Goal: Transaction & Acquisition: Purchase product/service

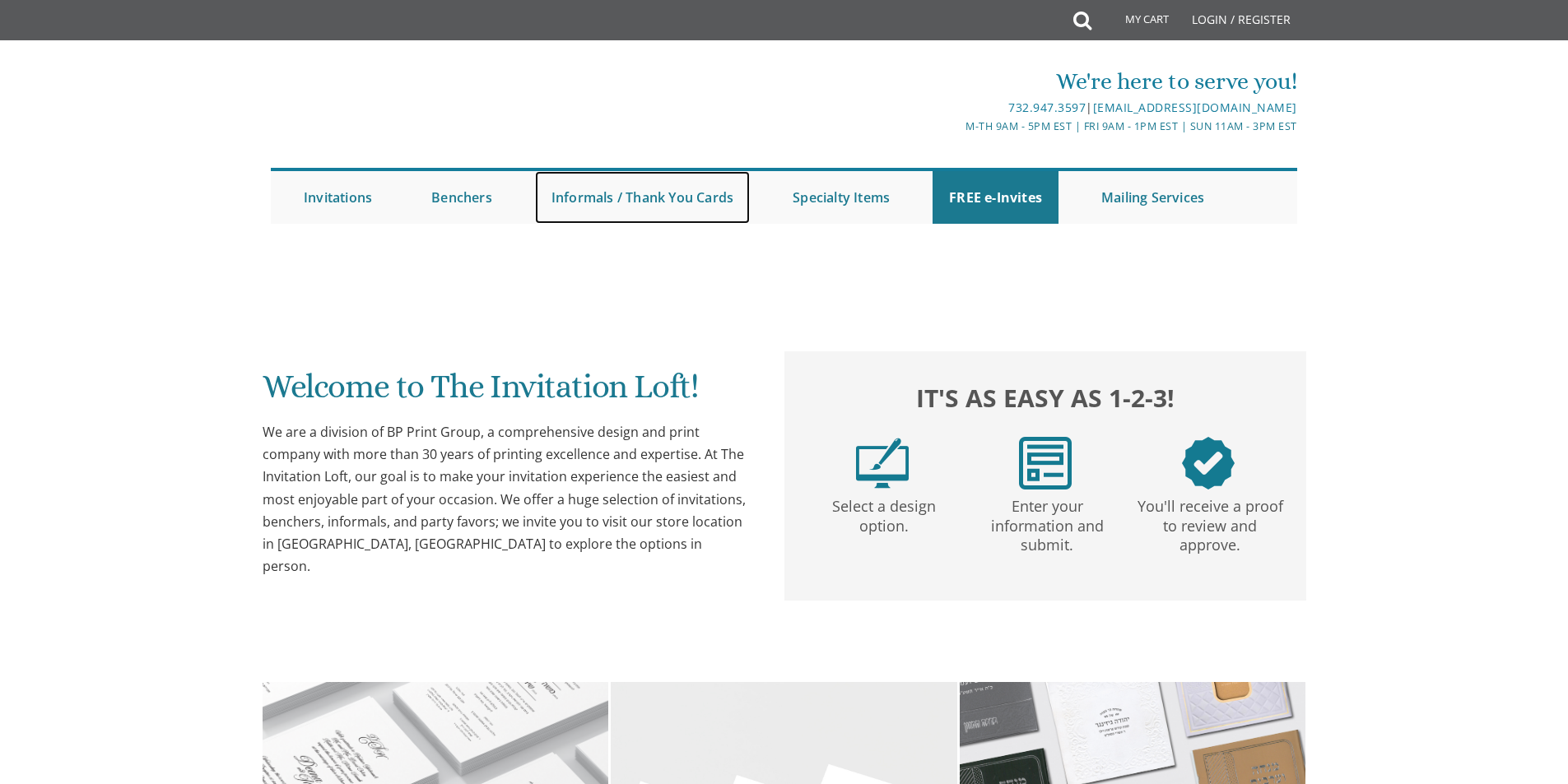
click at [625, 203] on link "Informals / Thank You Cards" at bounding box center [642, 197] width 215 height 53
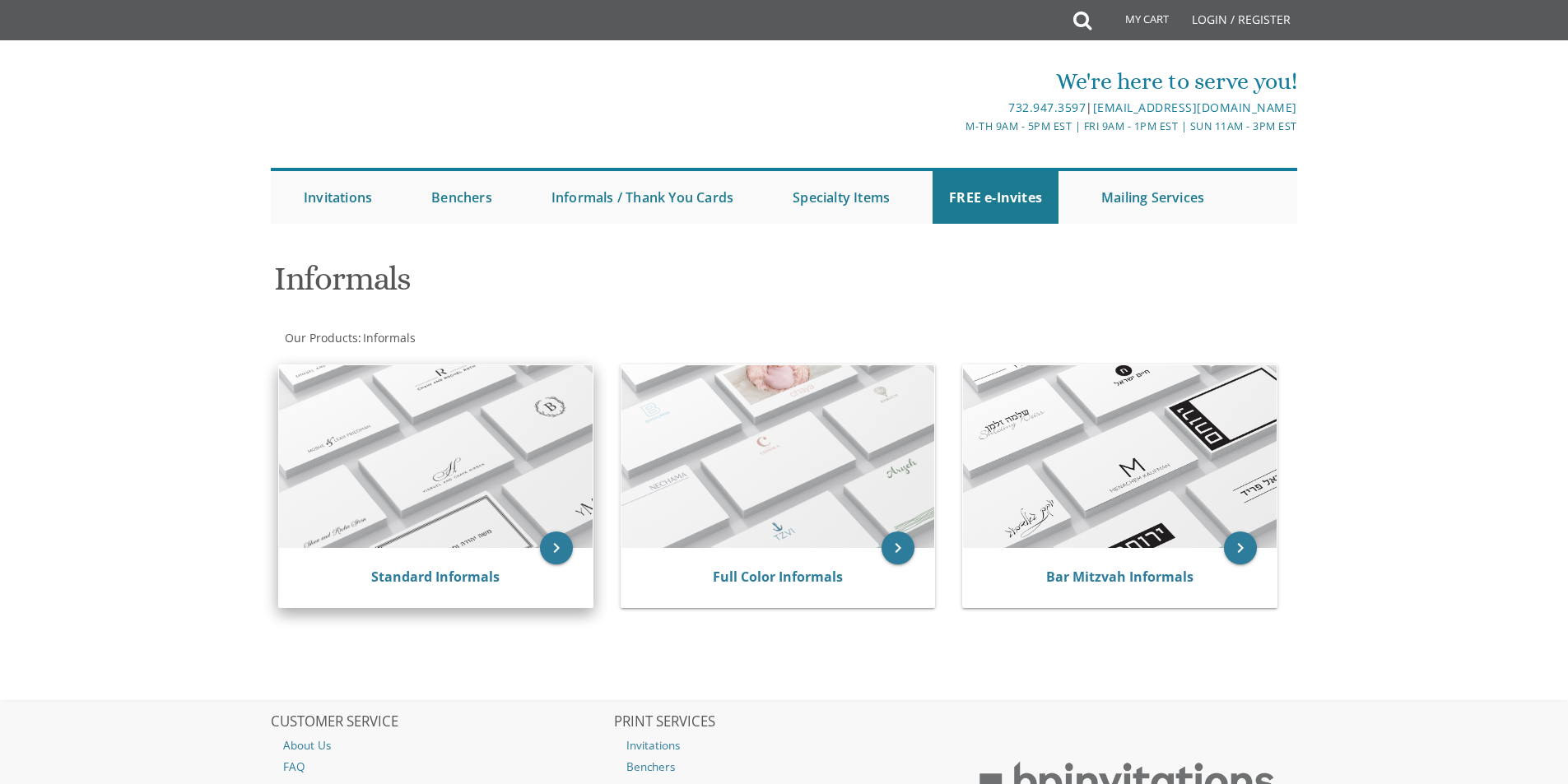
click at [492, 481] on img at bounding box center [436, 456] width 314 height 182
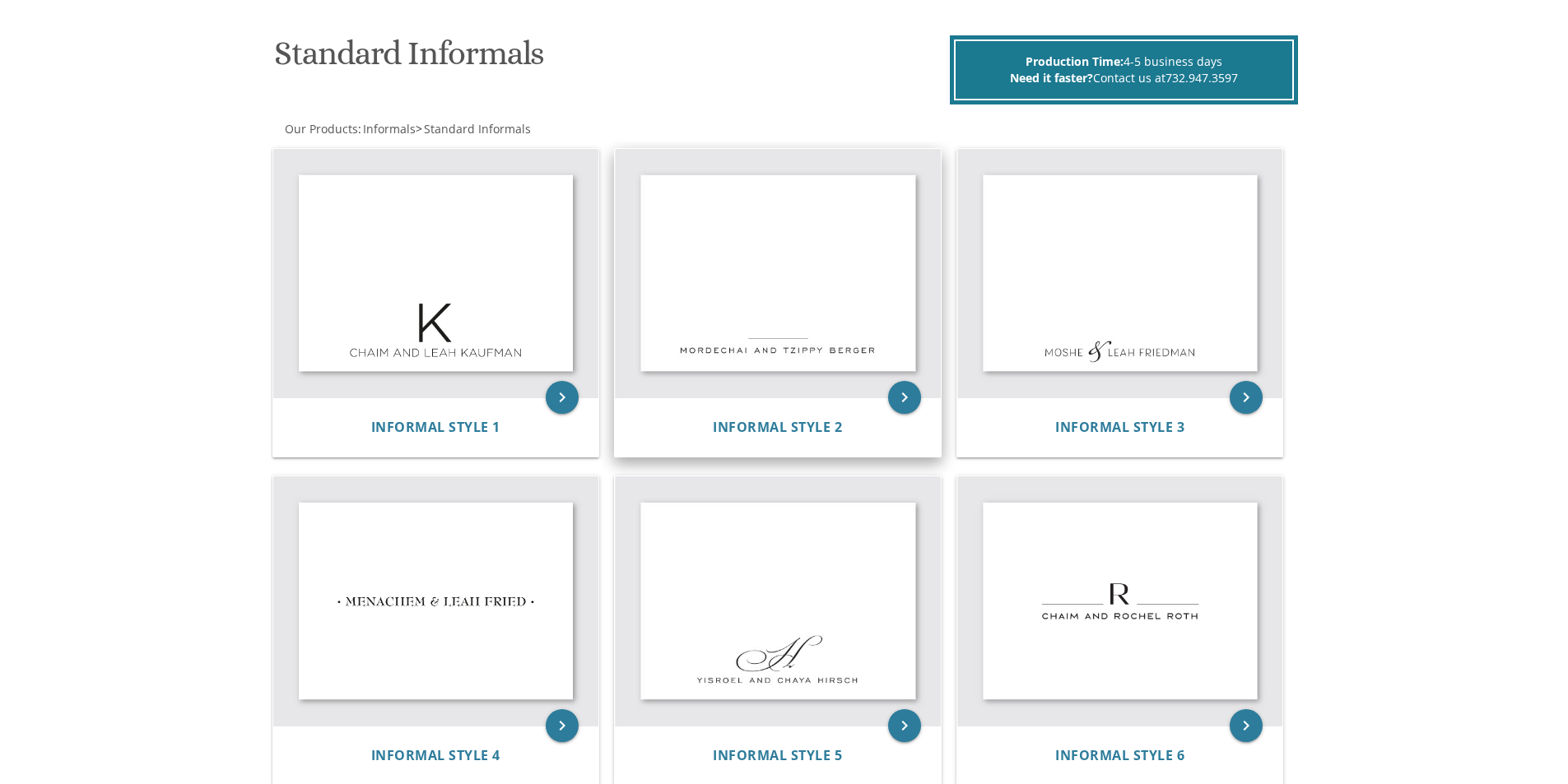
scroll to position [247, 0]
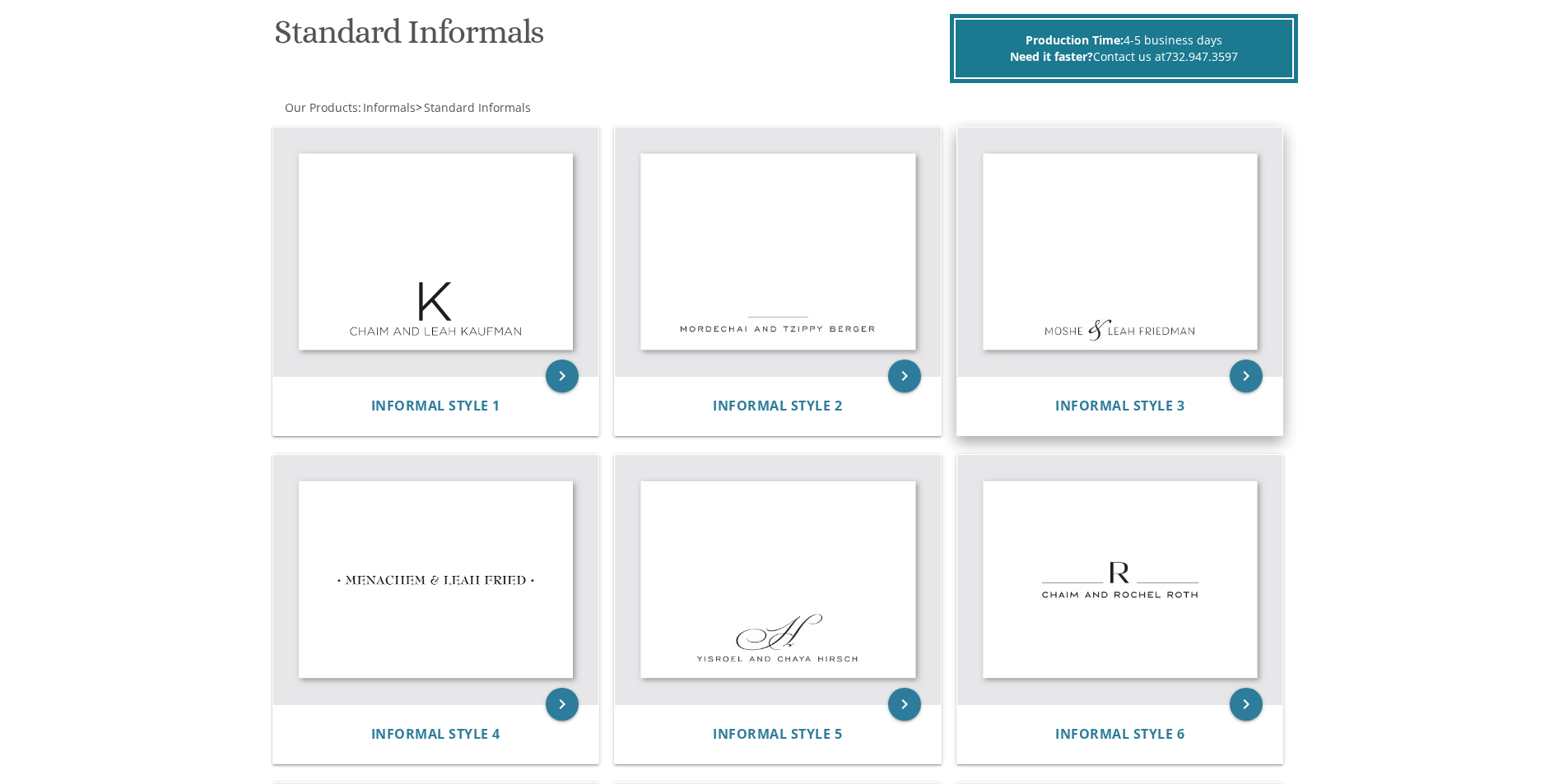
click at [1140, 247] on img at bounding box center [1120, 252] width 326 height 249
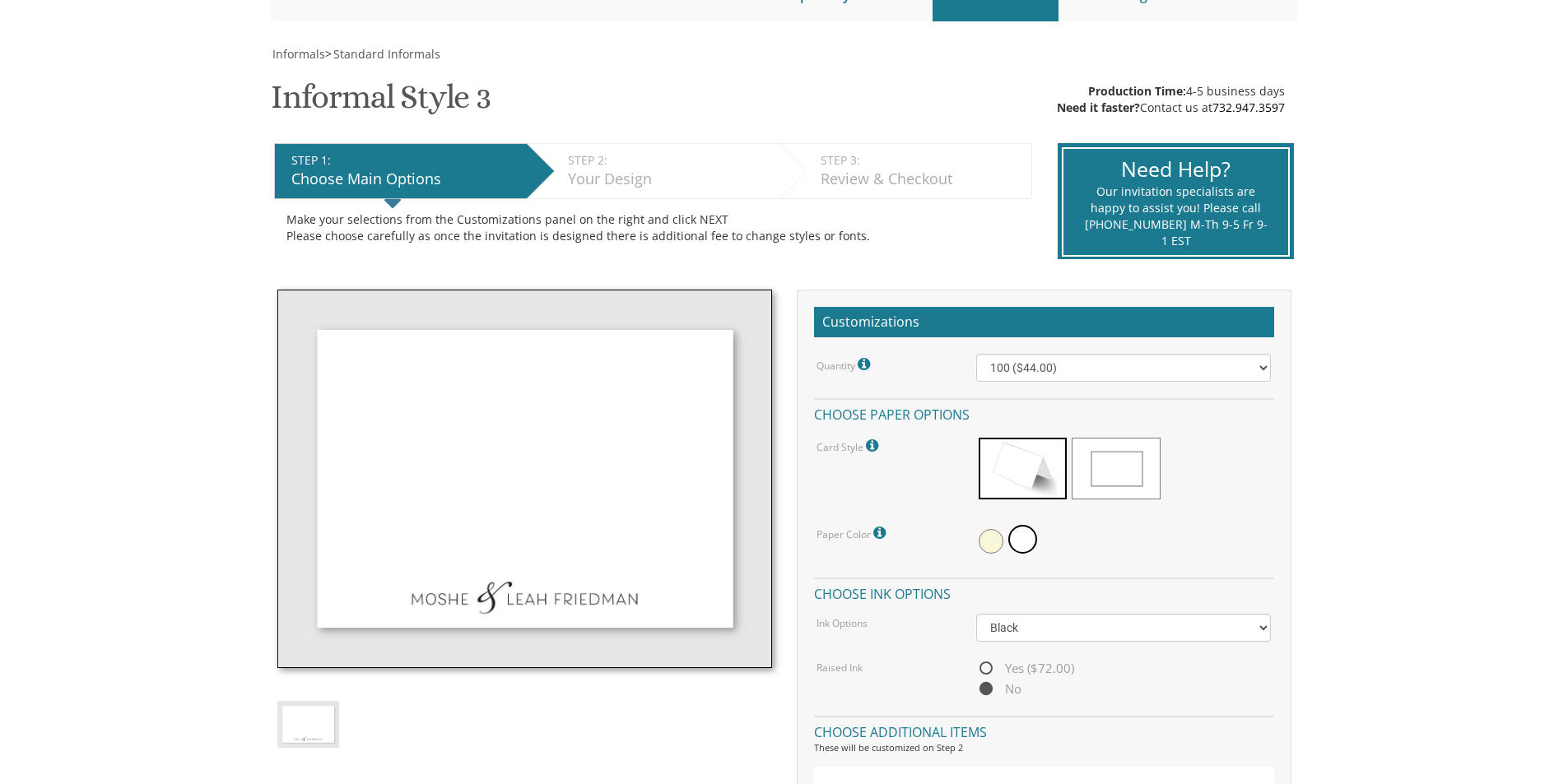
scroll to position [247, 0]
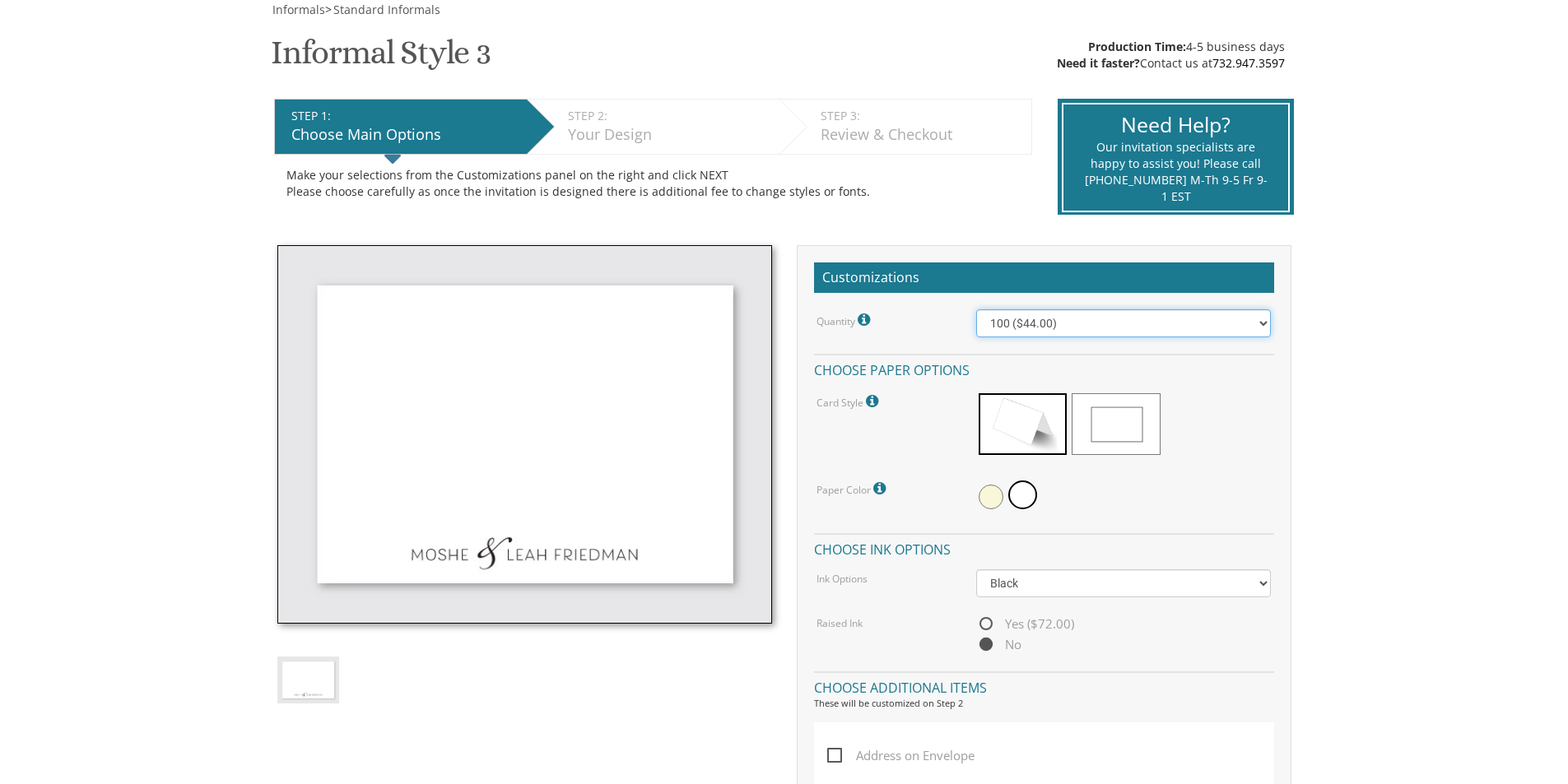
click at [1065, 321] on select "100 ($44.00) 200 ($63.00) 300 ($82.00) 400 ($101.00) 500 ($120.00) 600 ($139.00…" at bounding box center [1124, 323] width 295 height 28
click at [1418, 300] on body "My Cart {{shoppingcart.totalQuantityDisplay}} Total: {{shoppingcart.subtotal}} …" at bounding box center [784, 726] width 1568 height 1946
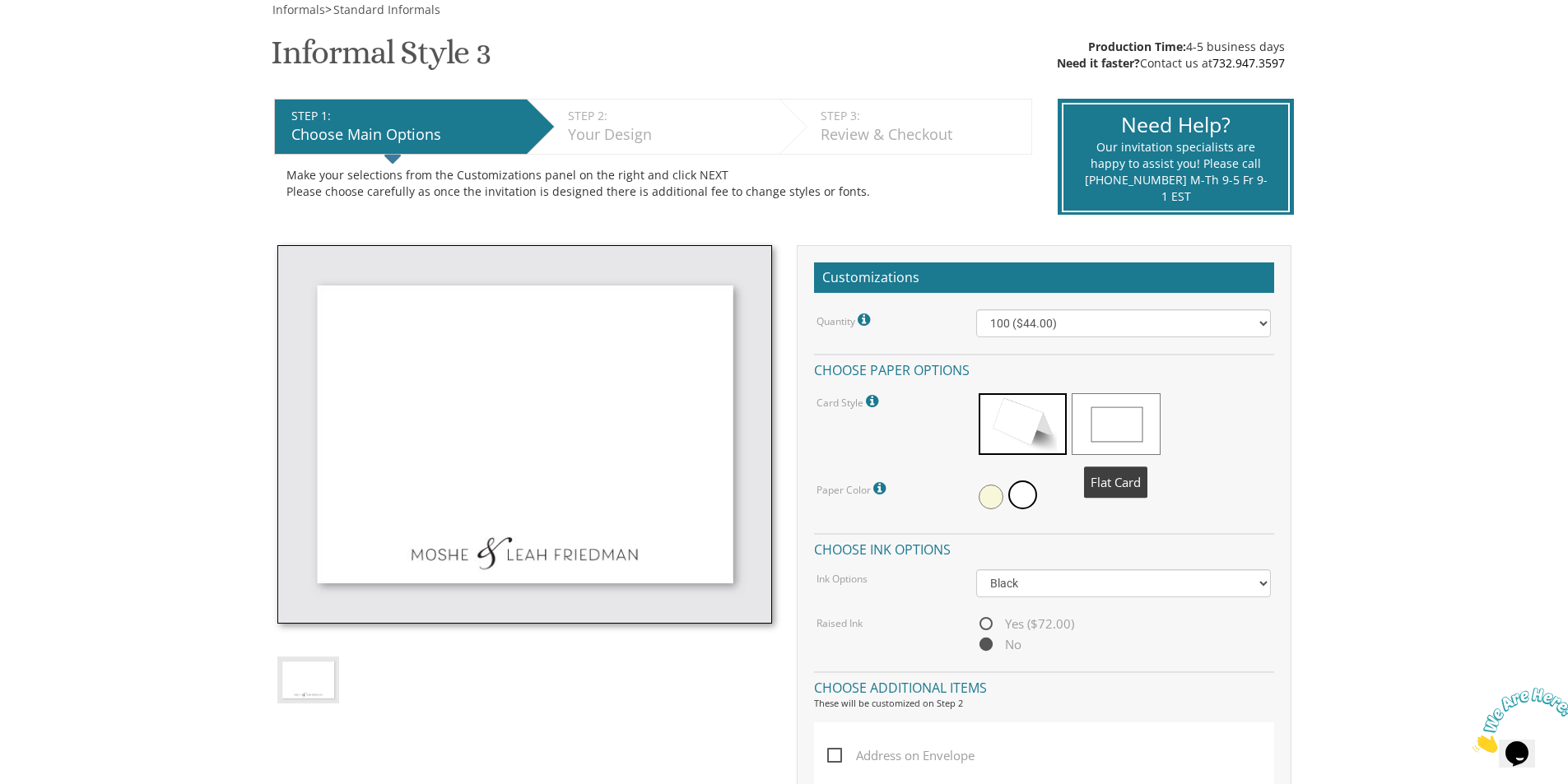
click at [1138, 437] on span at bounding box center [1116, 424] width 88 height 62
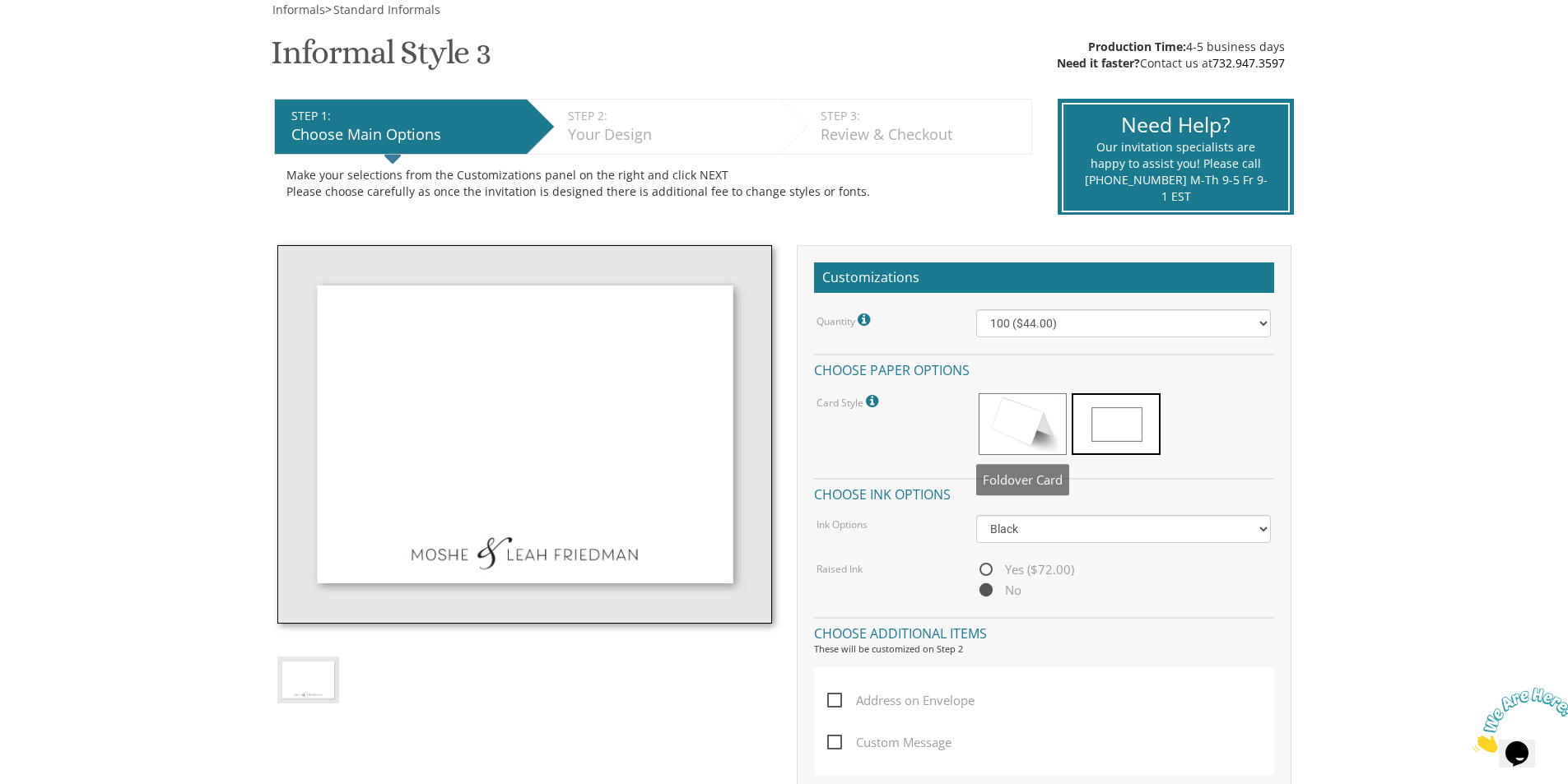
click at [1000, 429] on span at bounding box center [1023, 424] width 88 height 62
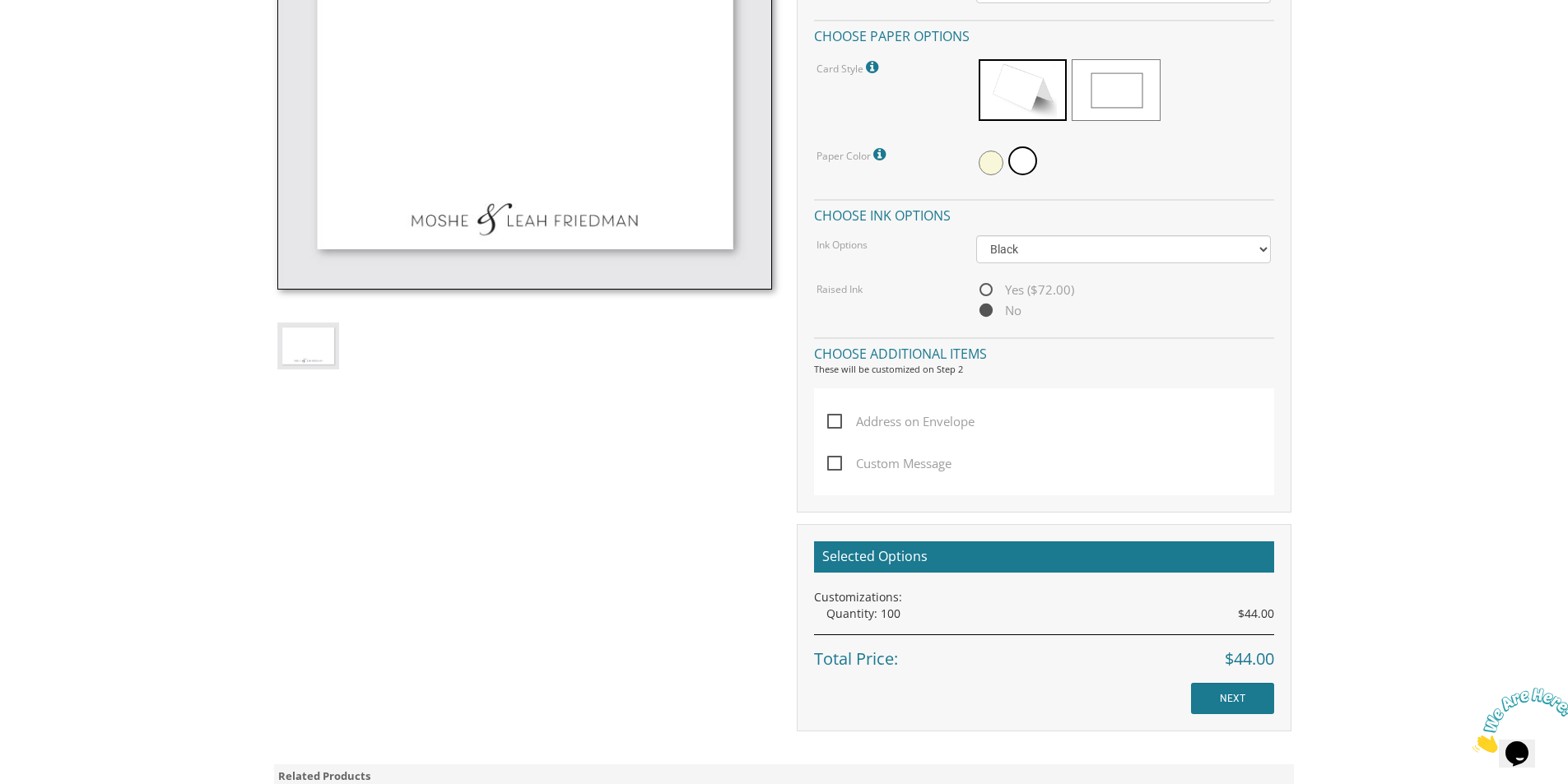
scroll to position [658, 0]
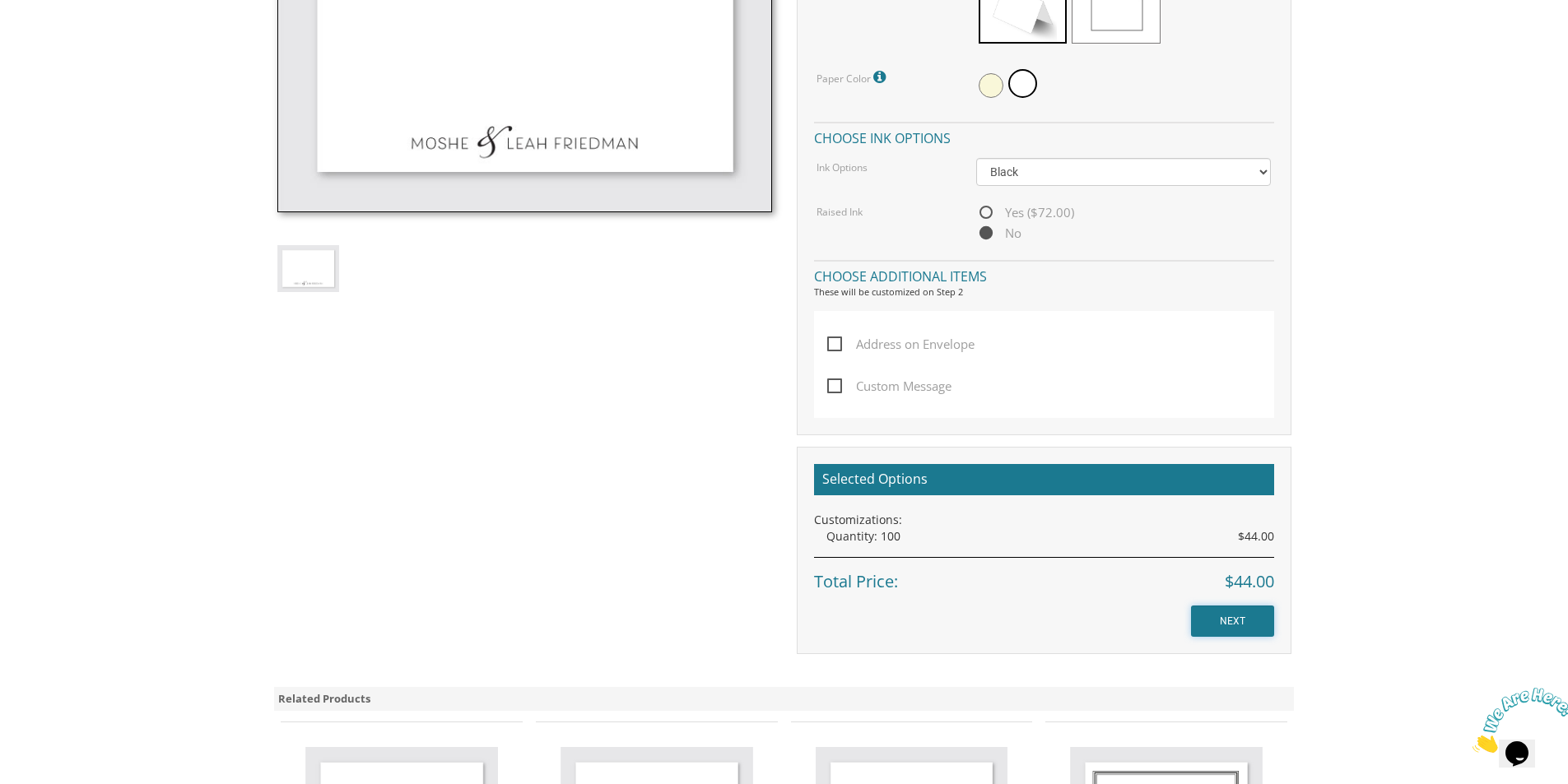
click at [1231, 620] on input "NEXT" at bounding box center [1233, 621] width 83 height 31
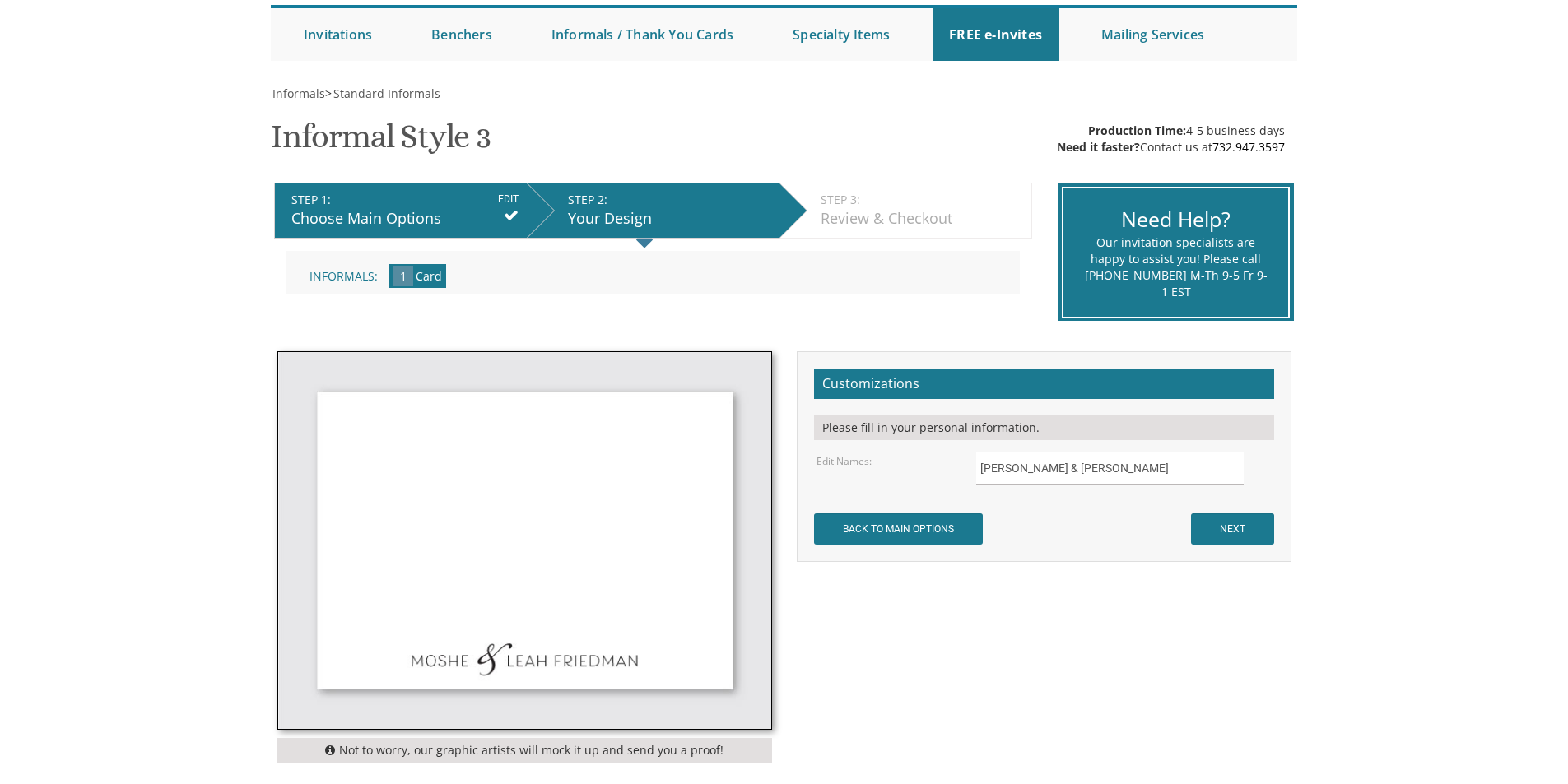
scroll to position [164, 0]
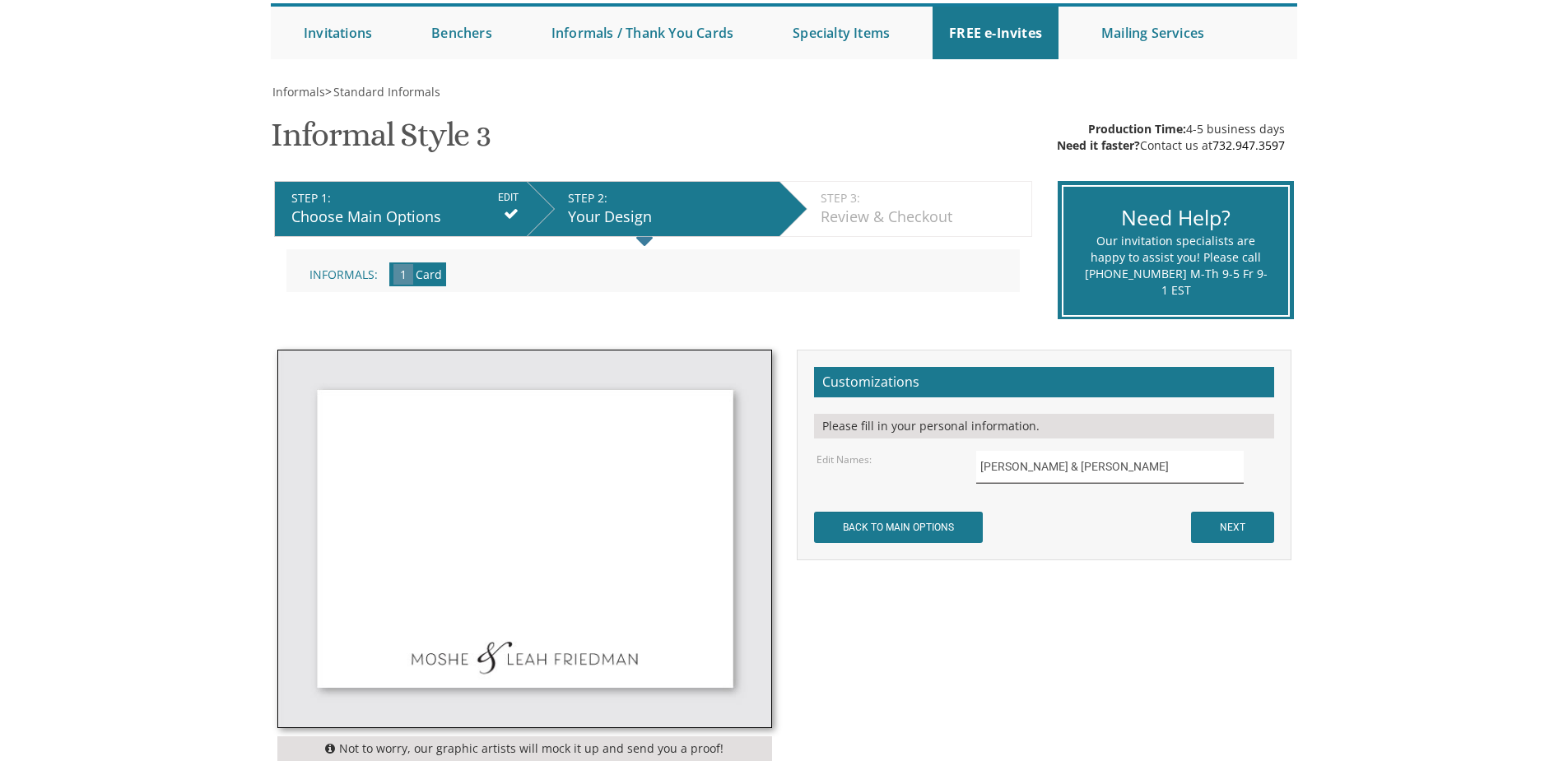
drag, startPoint x: 1137, startPoint y: 468, endPoint x: 966, endPoint y: 463, distance: 171.1
click at [966, 463] on div "[PERSON_NAME] & [PERSON_NAME]" at bounding box center [1124, 467] width 319 height 32
type input "Shaya & [PERSON_NAME]"
click at [1215, 517] on input "NEXT" at bounding box center [1233, 527] width 83 height 31
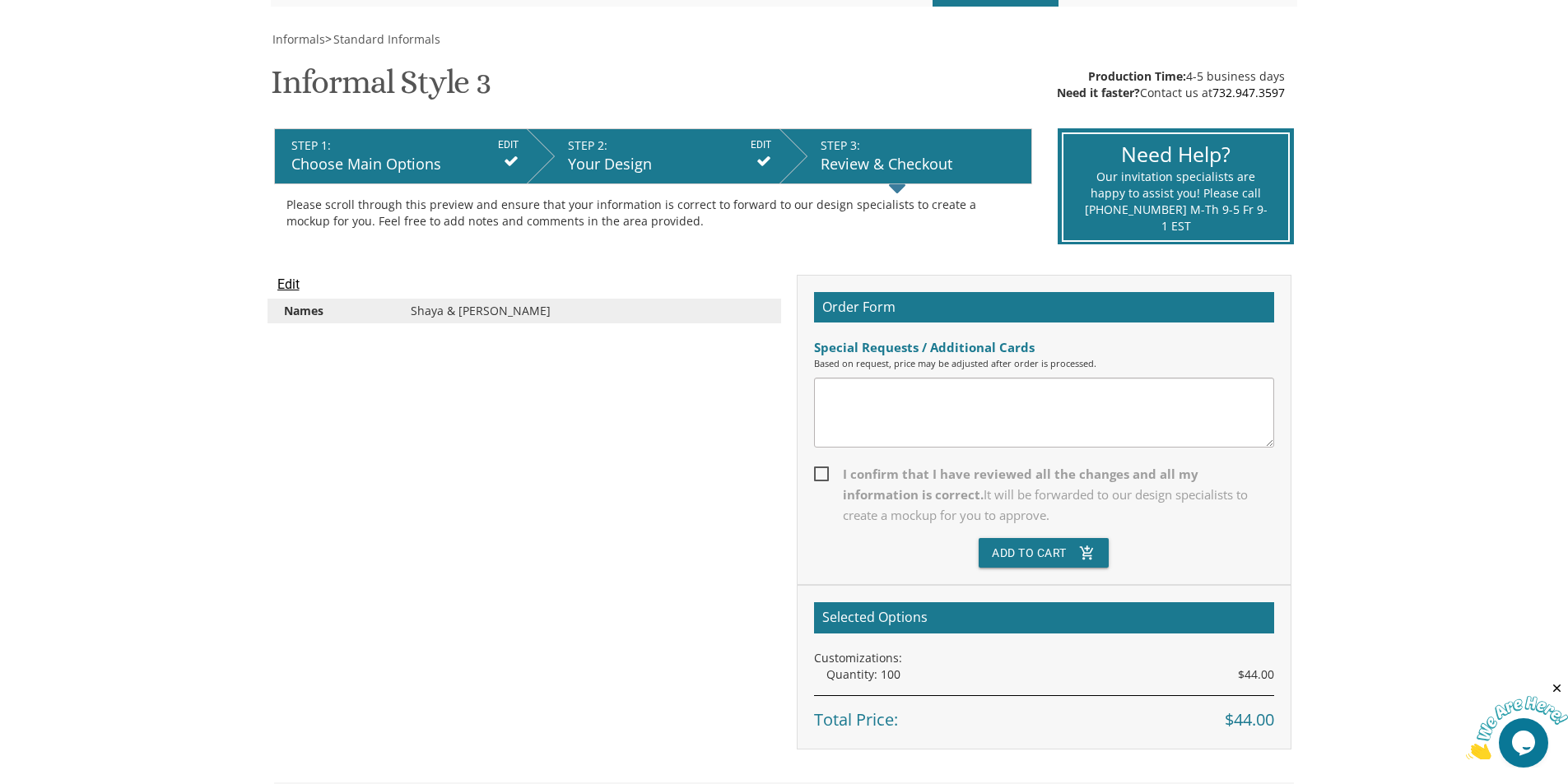
scroll to position [247, 0]
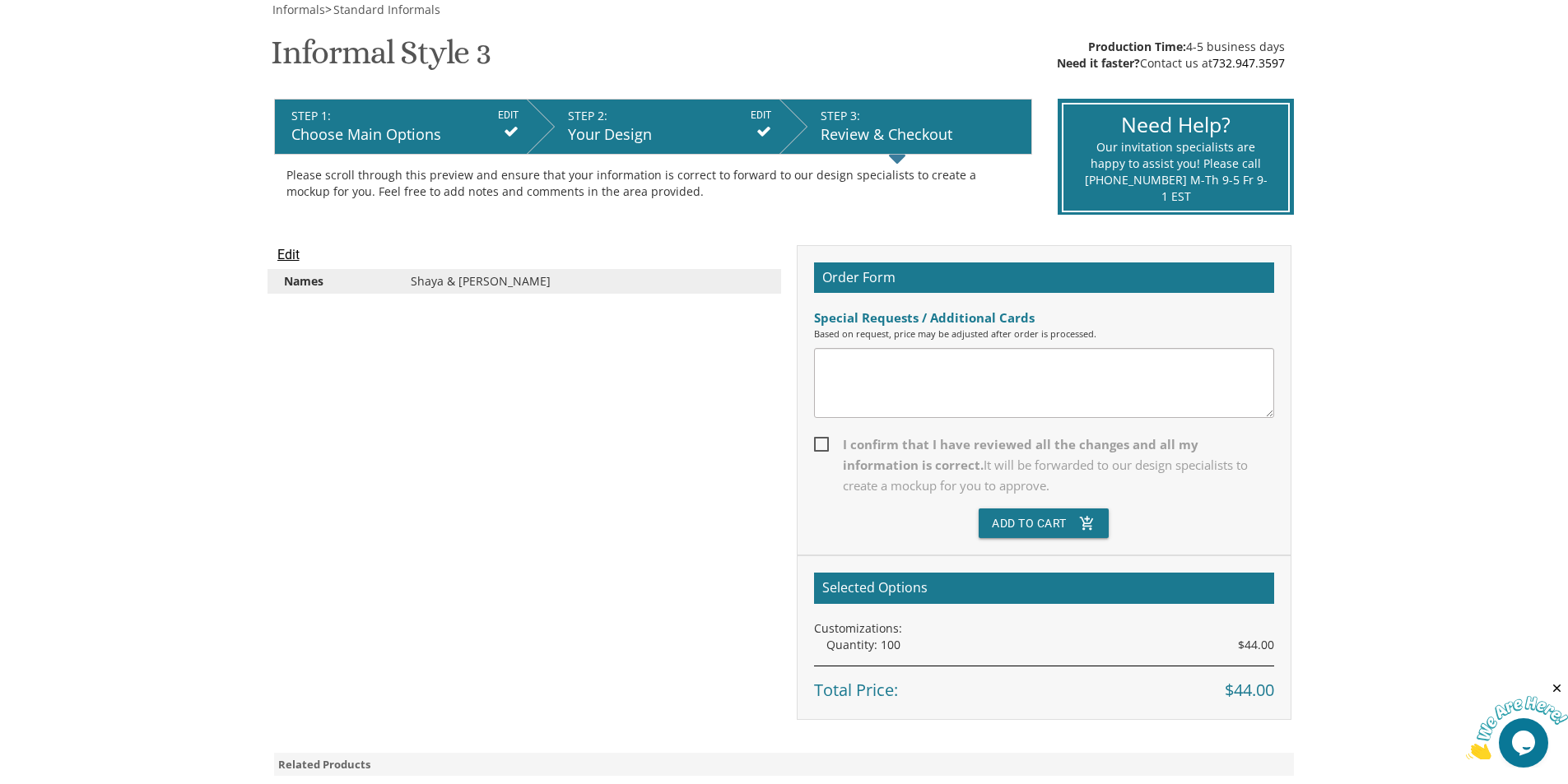
drag, startPoint x: 984, startPoint y: 359, endPoint x: 978, endPoint y: 368, distance: 10.8
click at [984, 360] on textarea at bounding box center [1044, 383] width 460 height 69
click at [406, 302] on div "Edit Names Shaya & Suri [PERSON_NAME]" at bounding box center [524, 277] width 520 height 65
click at [417, 282] on div "Shaya & [PERSON_NAME]" at bounding box center [587, 282] width 379 height 17
click at [825, 443] on span "I confirm that I have reviewed all the changes and all my information is correc…" at bounding box center [1044, 466] width 460 height 62
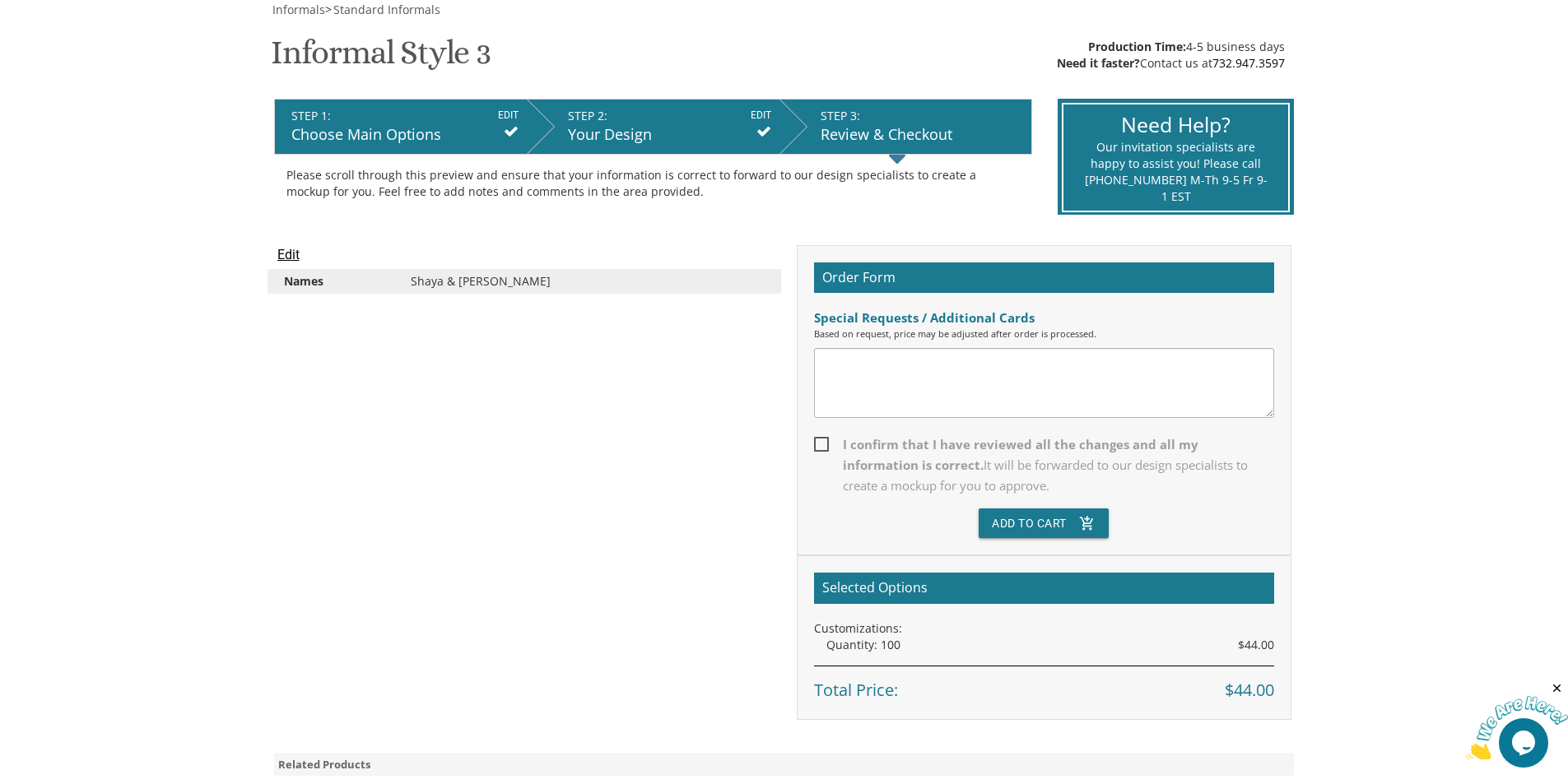
click at [825, 443] on input "I confirm that I have reviewed all the changes and all my information is correc…" at bounding box center [818, 442] width 10 height 10
checkbox input "true"
click at [1051, 515] on button "Add To Cart add_shopping_cart" at bounding box center [1044, 523] width 130 height 30
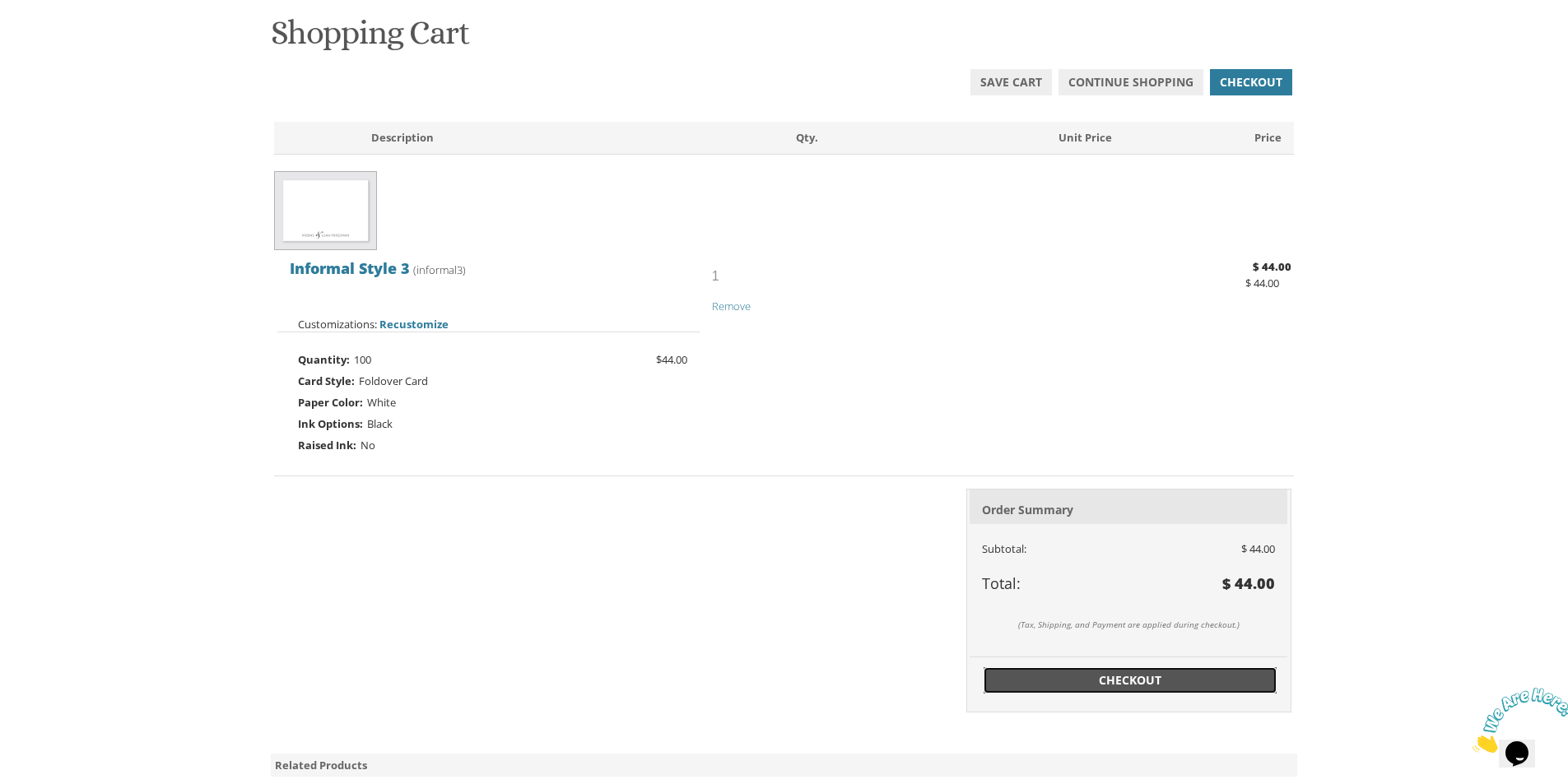
click at [1160, 688] on link "Checkout" at bounding box center [1130, 680] width 293 height 26
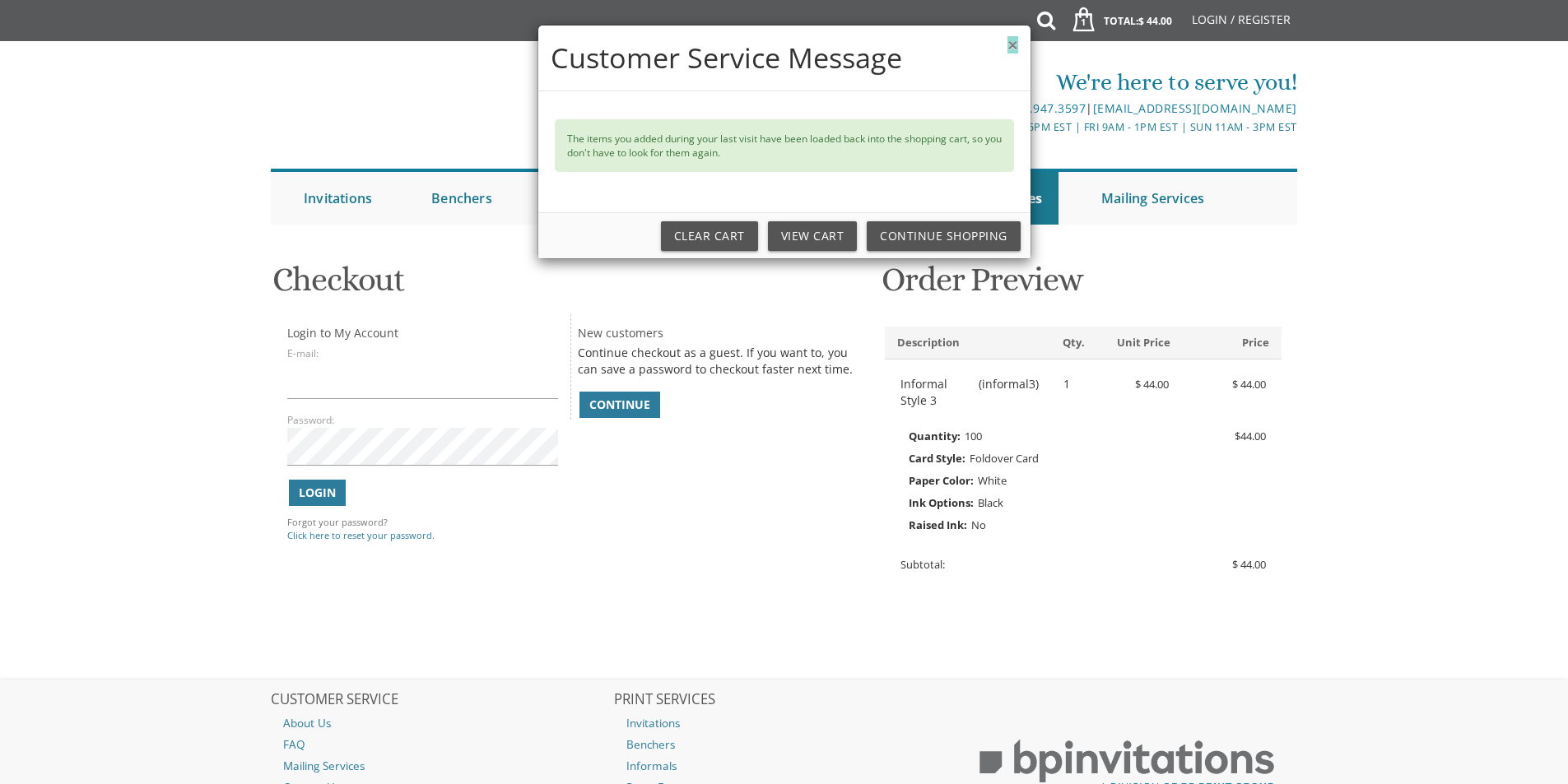
click at [1014, 49] on button "×" at bounding box center [1012, 45] width 10 height 17
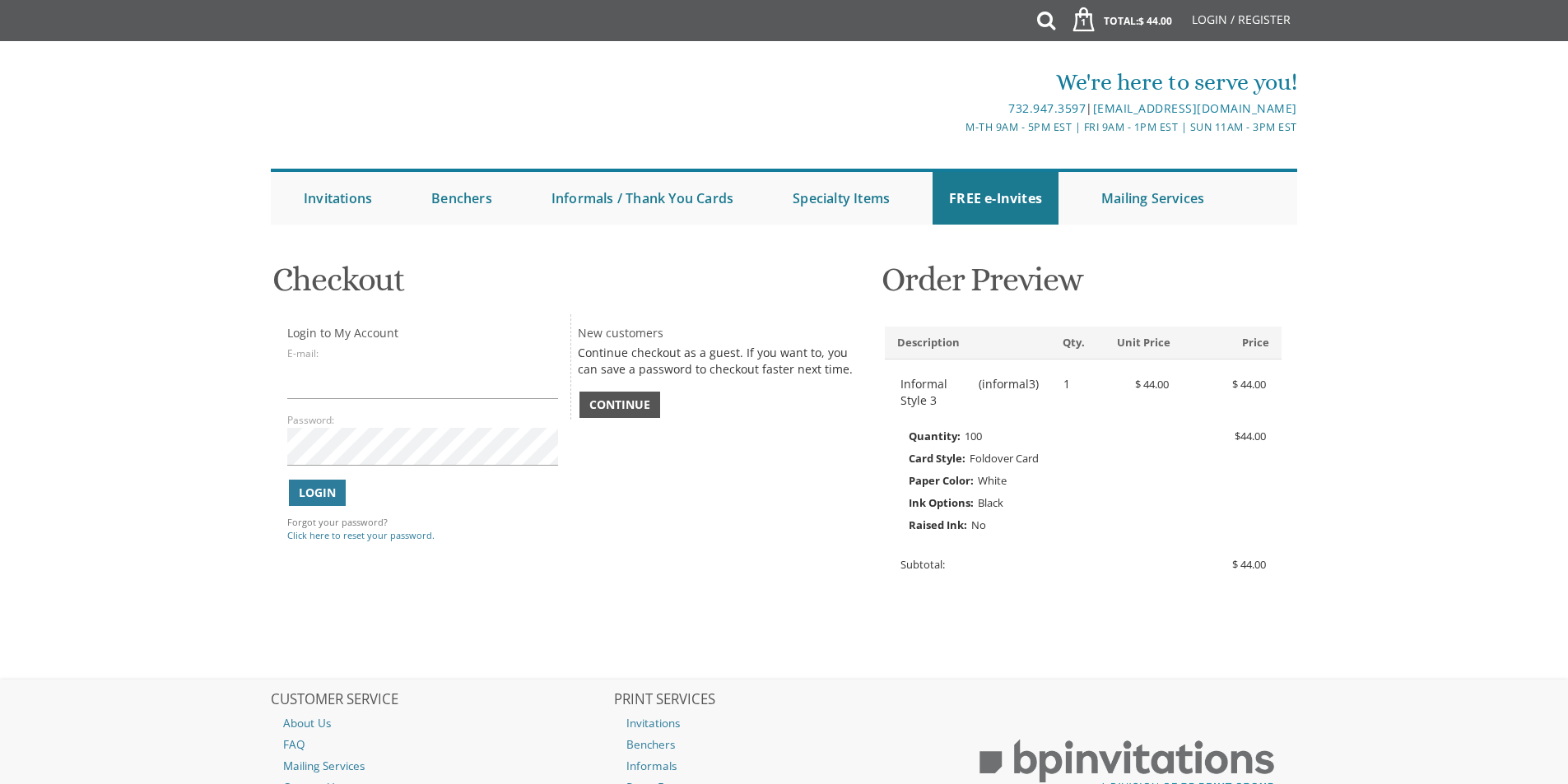
click at [638, 407] on span "Continue" at bounding box center [619, 405] width 61 height 17
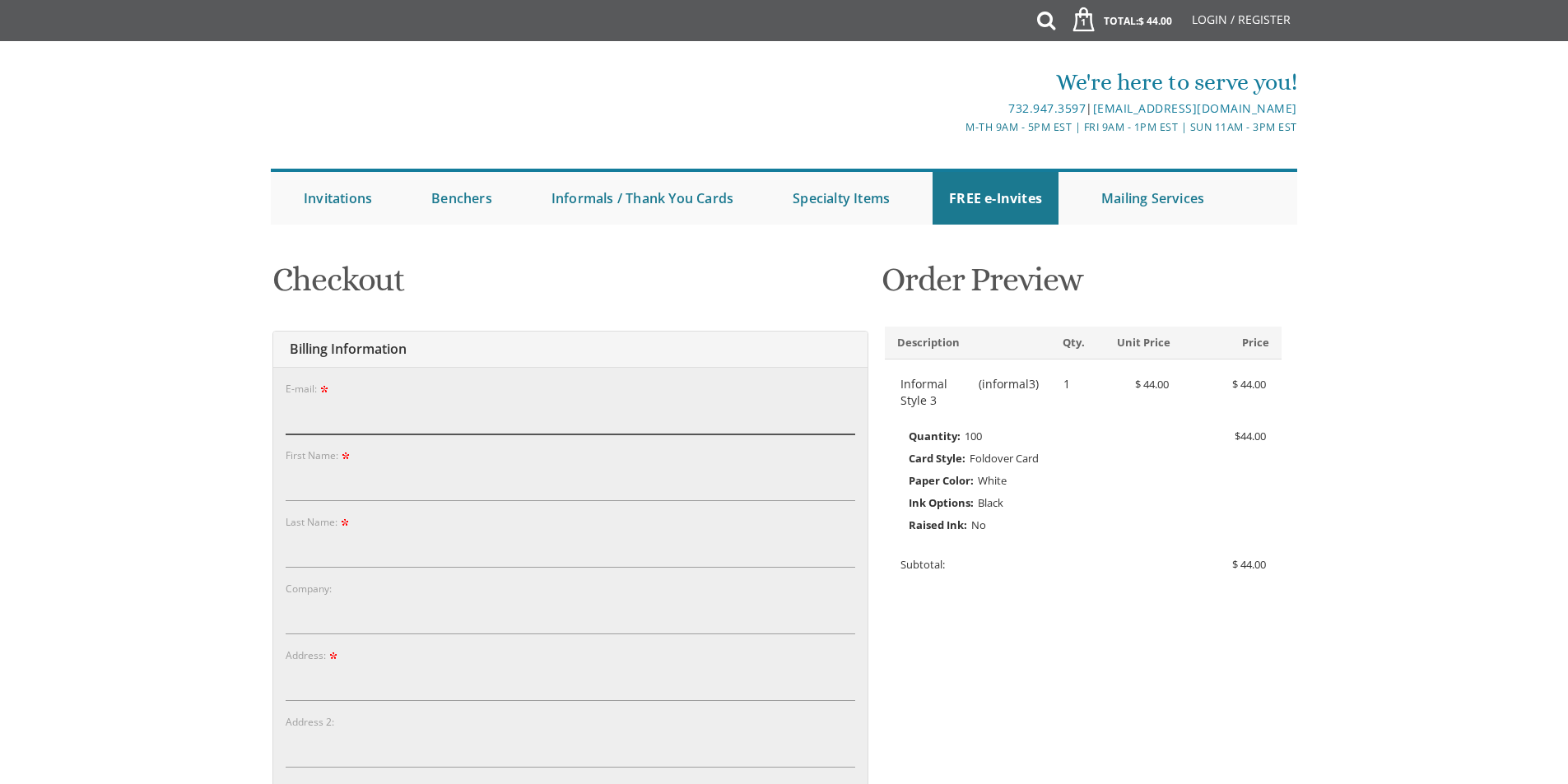
click at [505, 408] on input "E-mail:" at bounding box center [570, 415] width 569 height 38
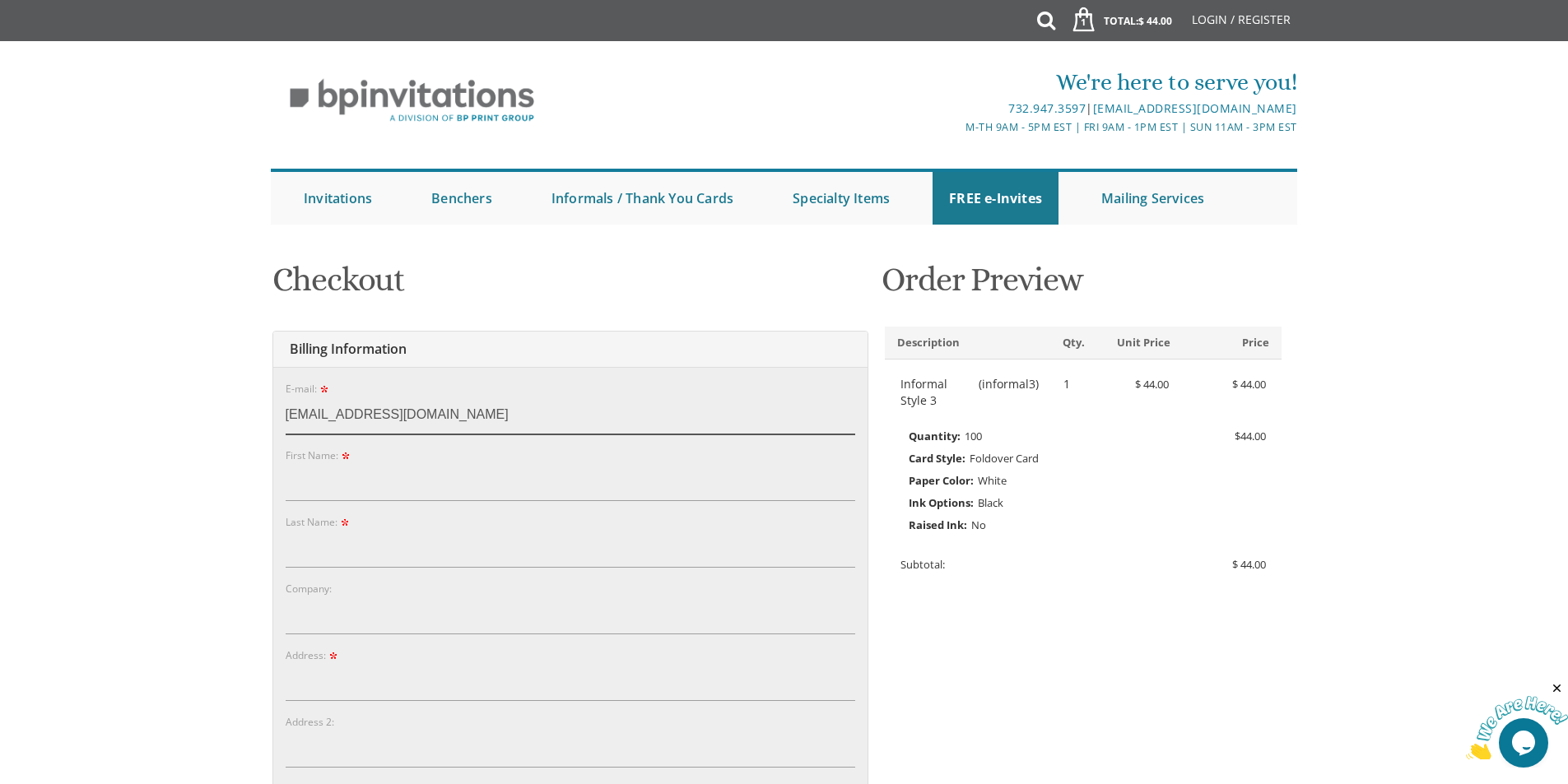
type input "[EMAIL_ADDRESS][DOMAIN_NAME]"
click at [385, 475] on input "First Name:" at bounding box center [570, 482] width 569 height 38
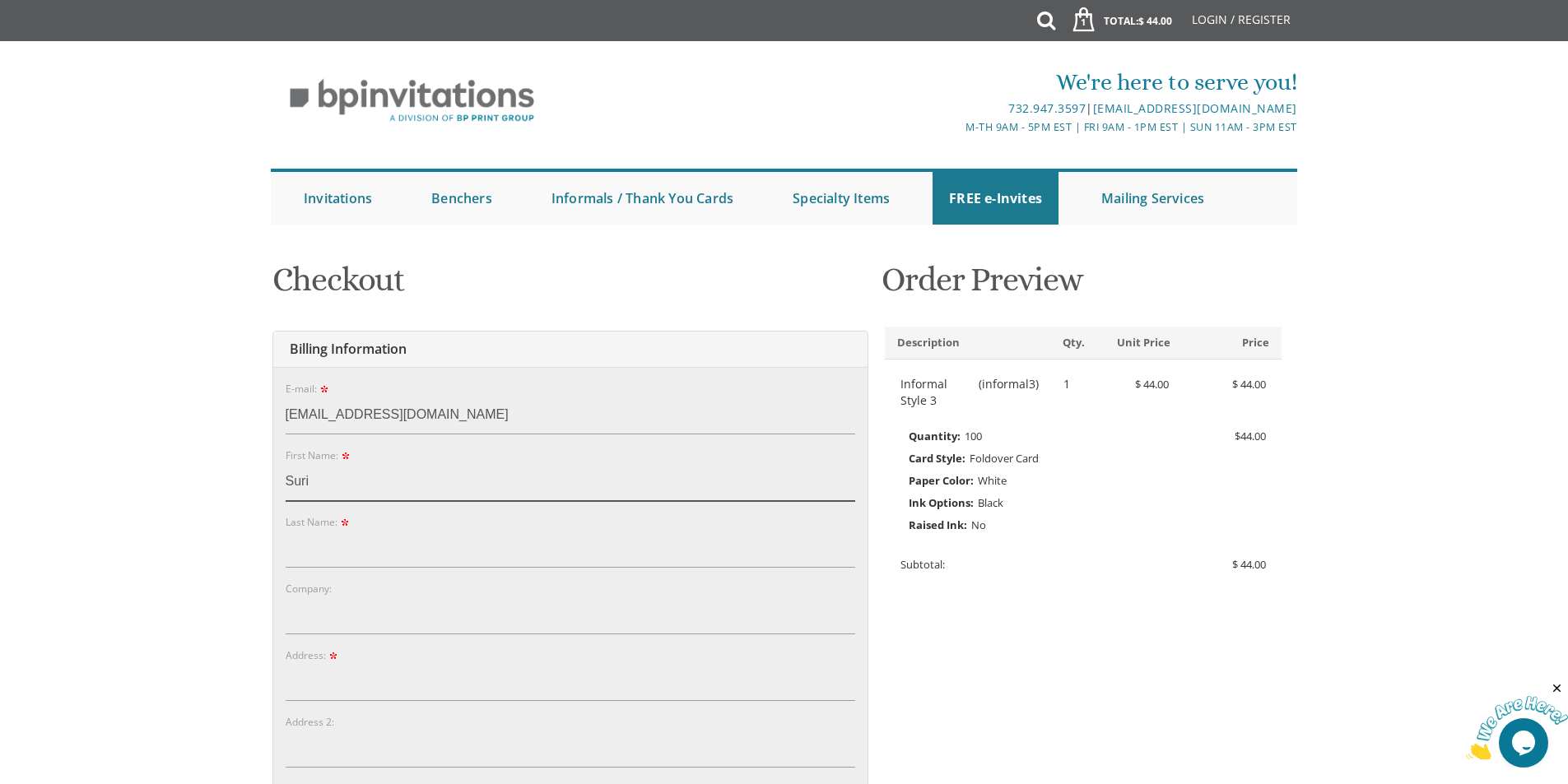
type input "Suri"
click at [370, 542] on input "Last Name:" at bounding box center [570, 548] width 569 height 38
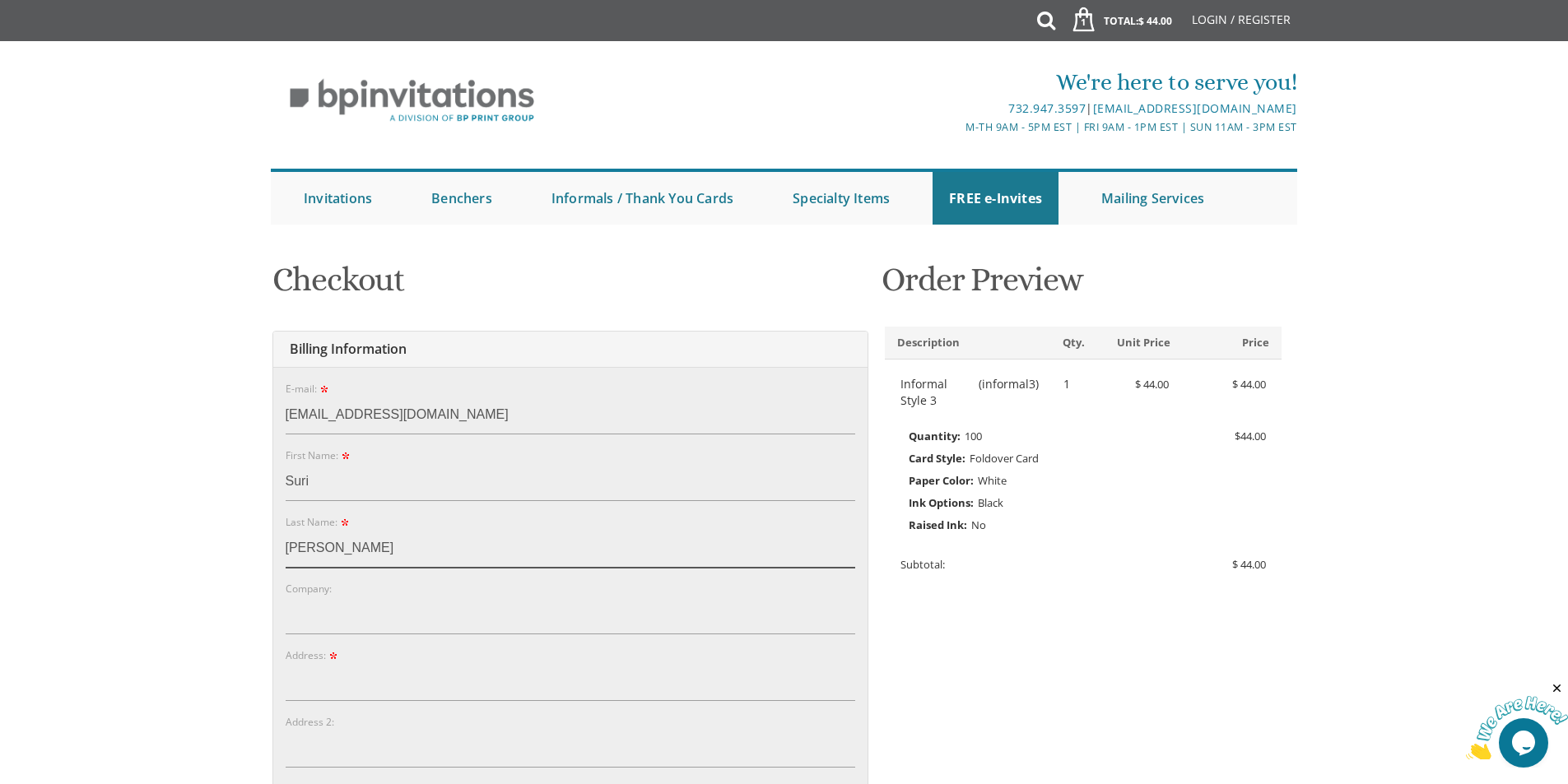
type input "[PERSON_NAME]"
click at [346, 610] on input "Company:" at bounding box center [570, 615] width 569 height 38
click at [344, 681] on input "Address:" at bounding box center [570, 682] width 569 height 38
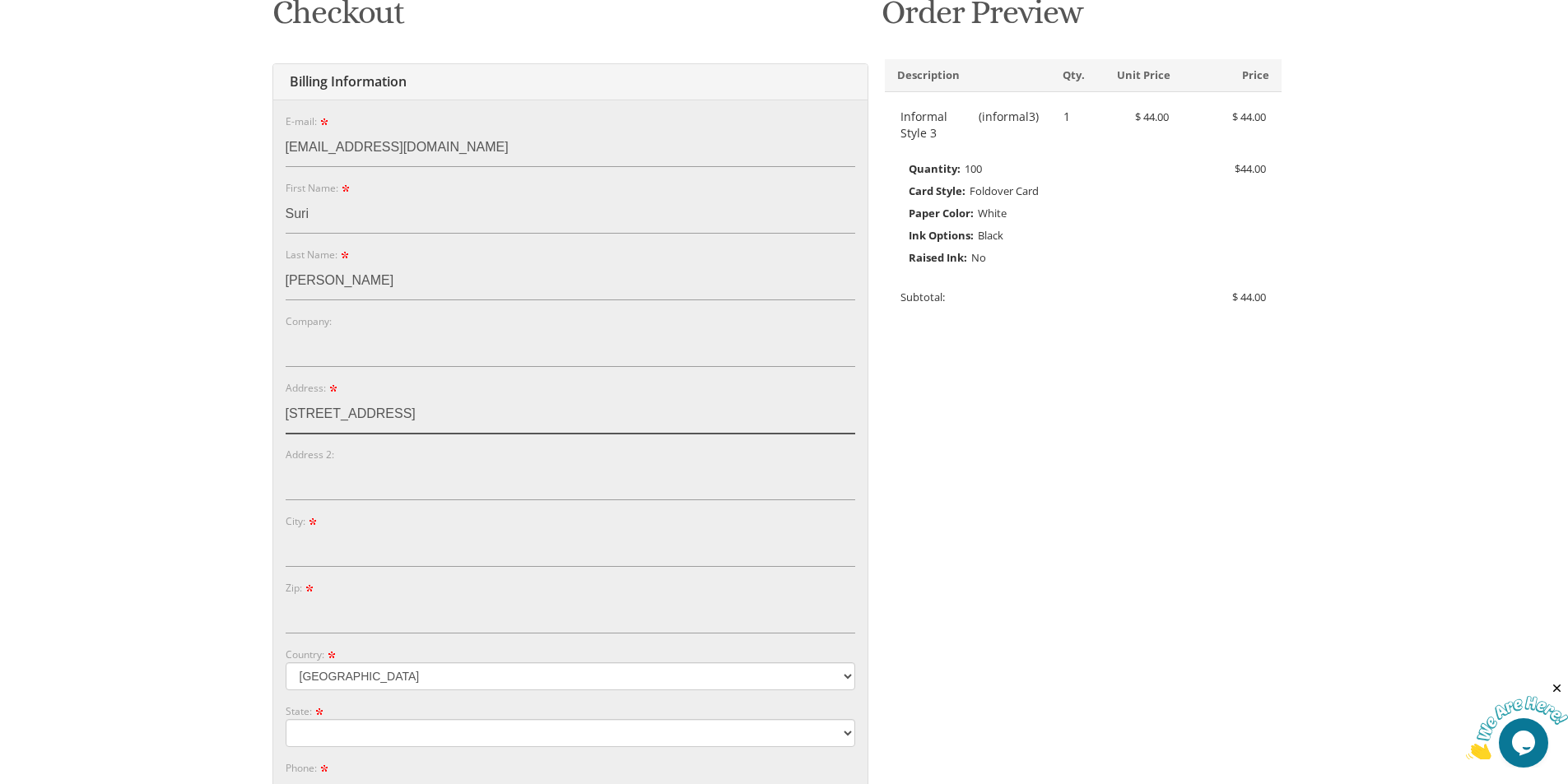
scroll to position [411, 0]
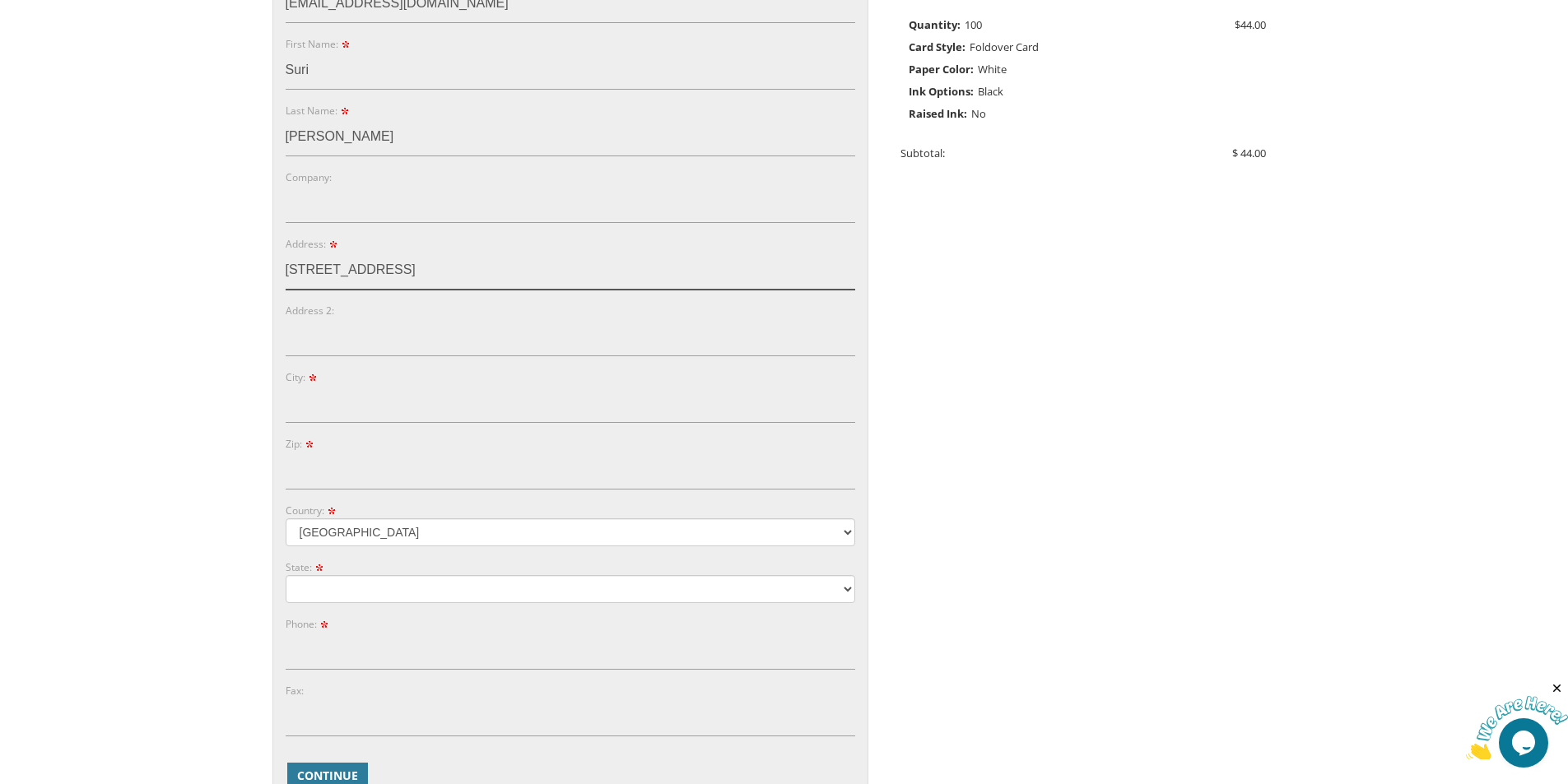
type input "63 Broadway Avenue"
click at [399, 396] on input "City:" at bounding box center [570, 404] width 569 height 38
type input "Lakewood"
type input "Basement"
type input "08701"
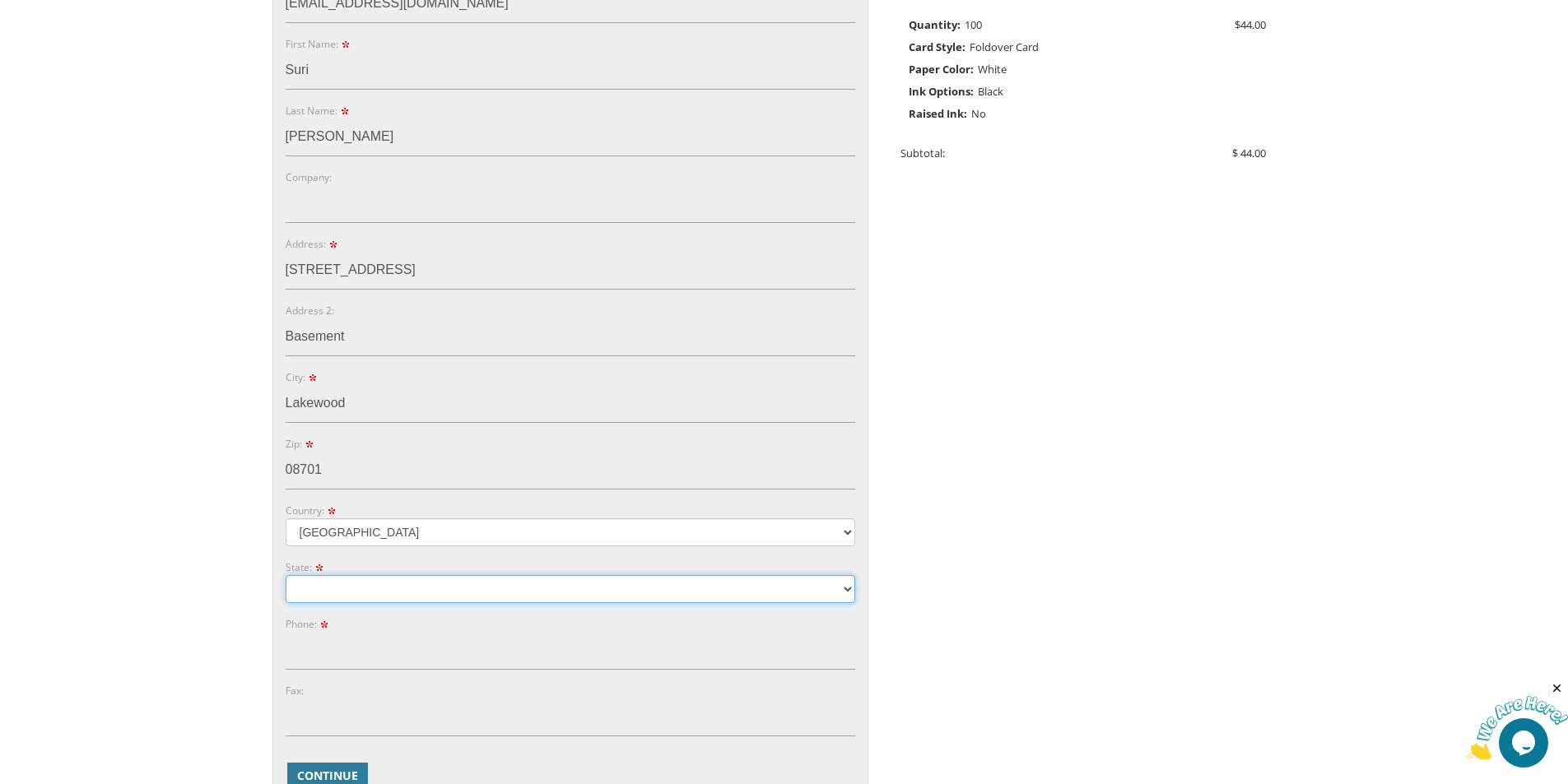
select select "NJ"
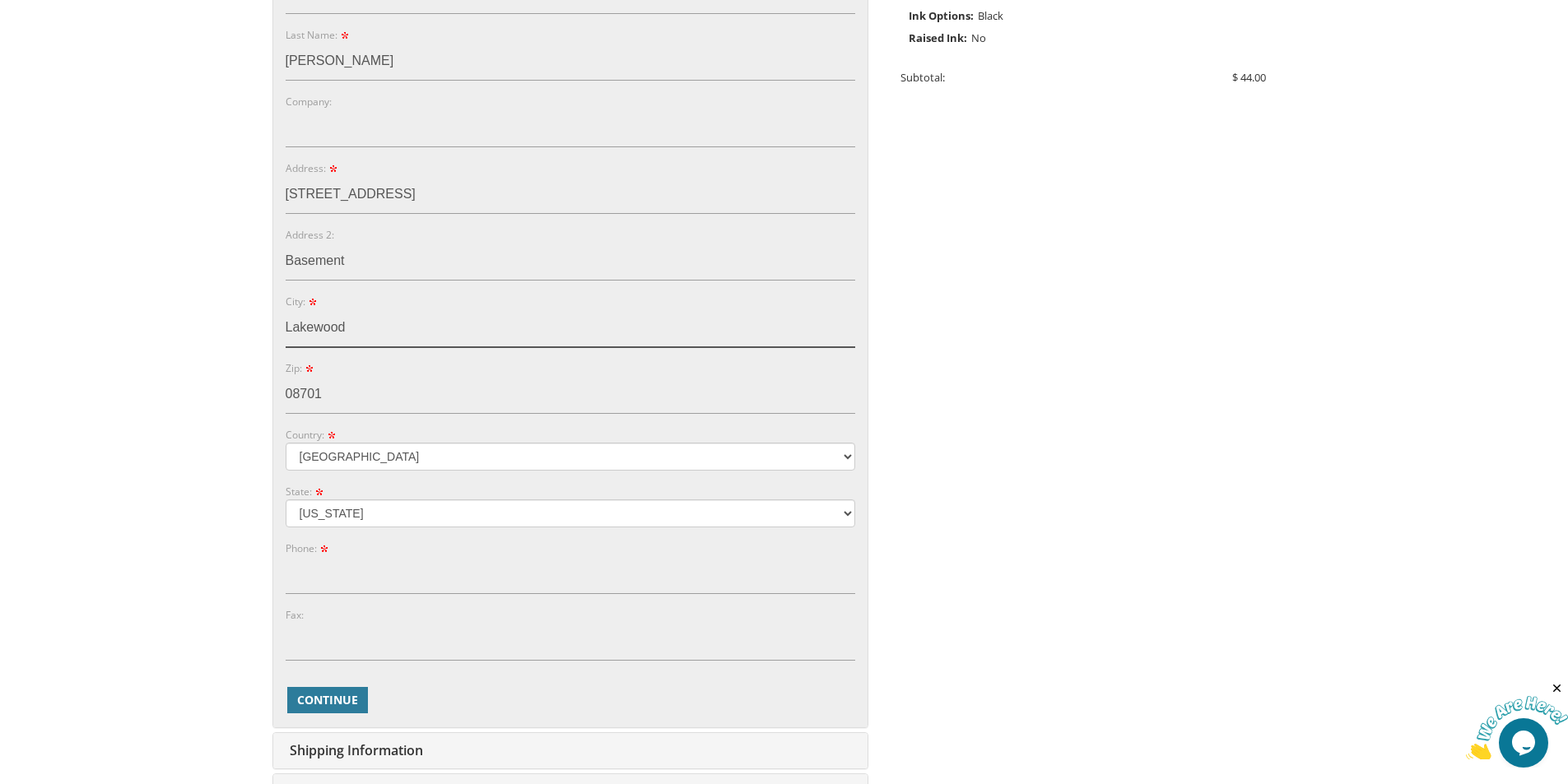
scroll to position [576, 0]
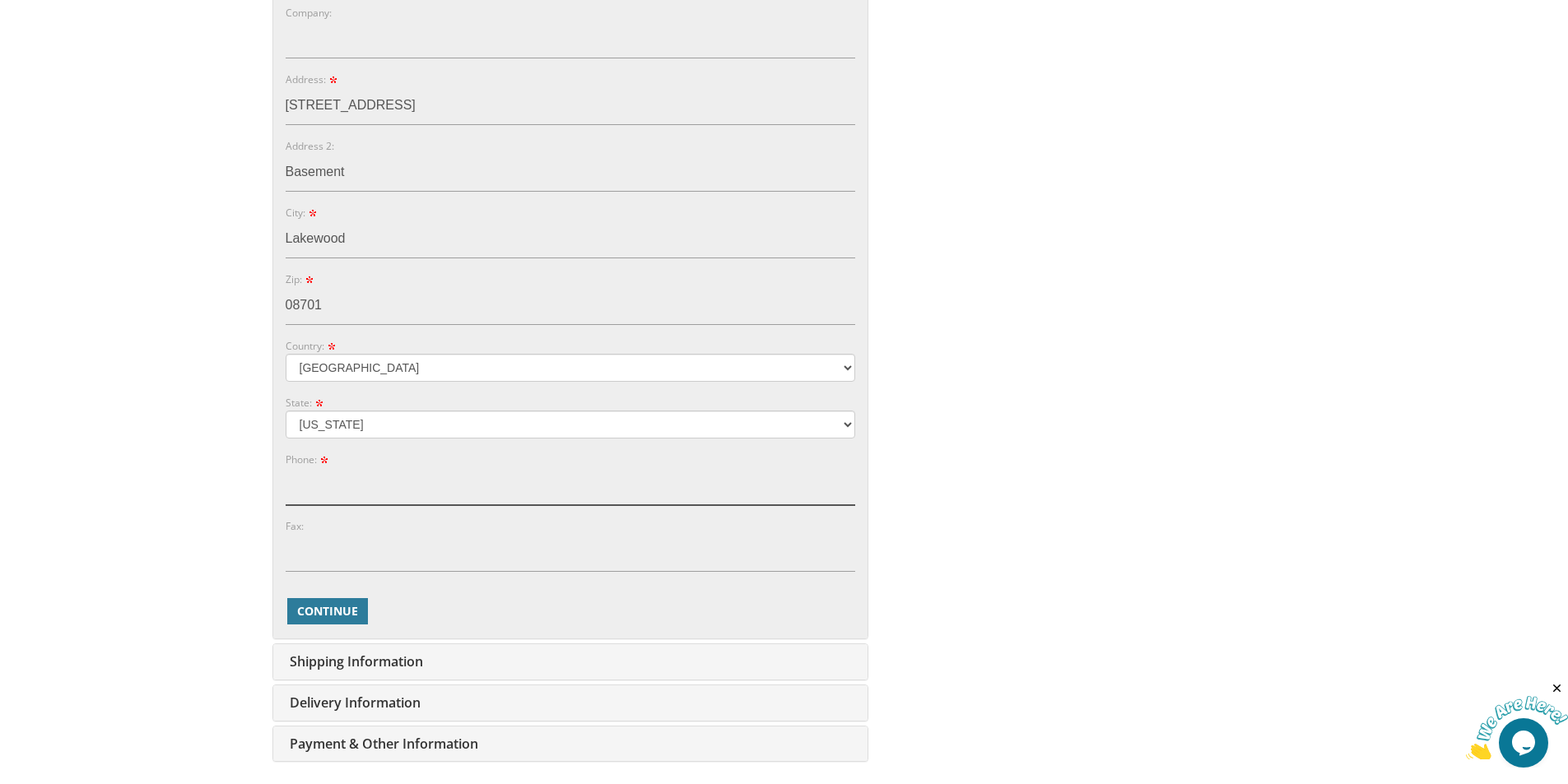
click at [337, 503] on input "Phone:" at bounding box center [570, 486] width 569 height 38
type input "7326641292"
click at [323, 607] on span "Continue" at bounding box center [327, 611] width 61 height 17
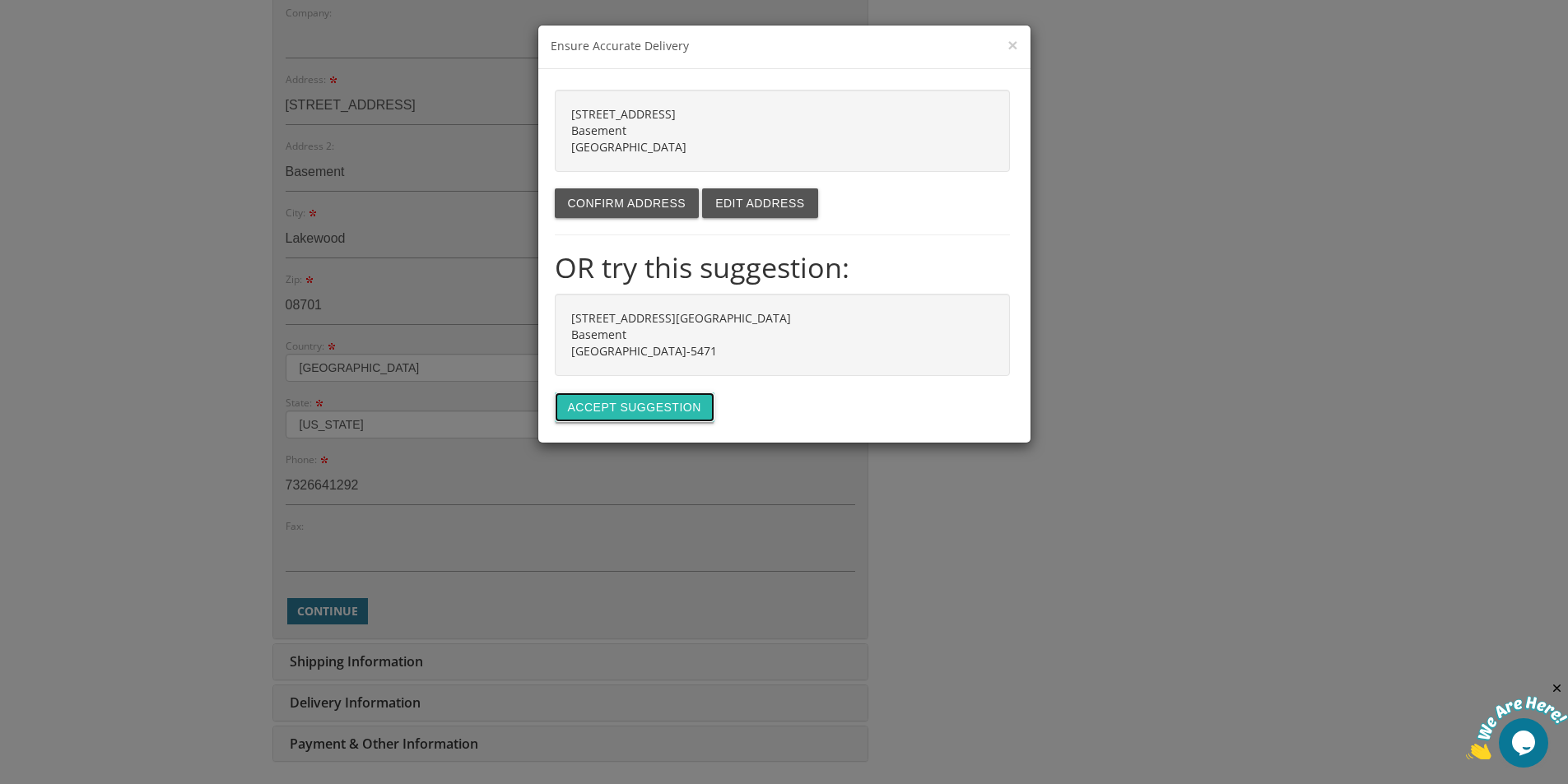
click at [592, 414] on button "Accept suggestion" at bounding box center [634, 407] width 160 height 30
type input "[STREET_ADDRESS][GEOGRAPHIC_DATA]"
type input "LAKEWOOD"
type input "08701-5471"
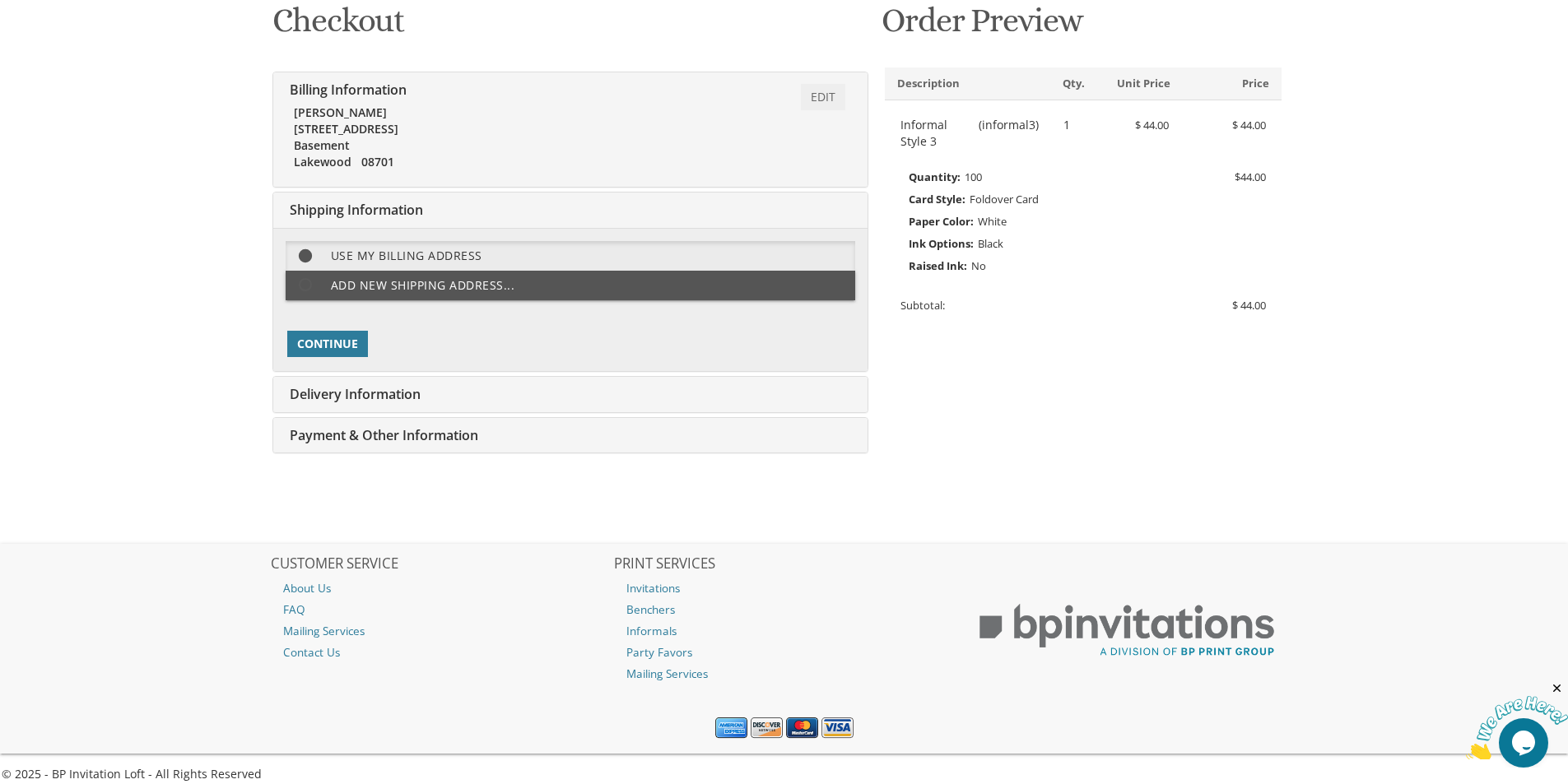
scroll to position [274, 0]
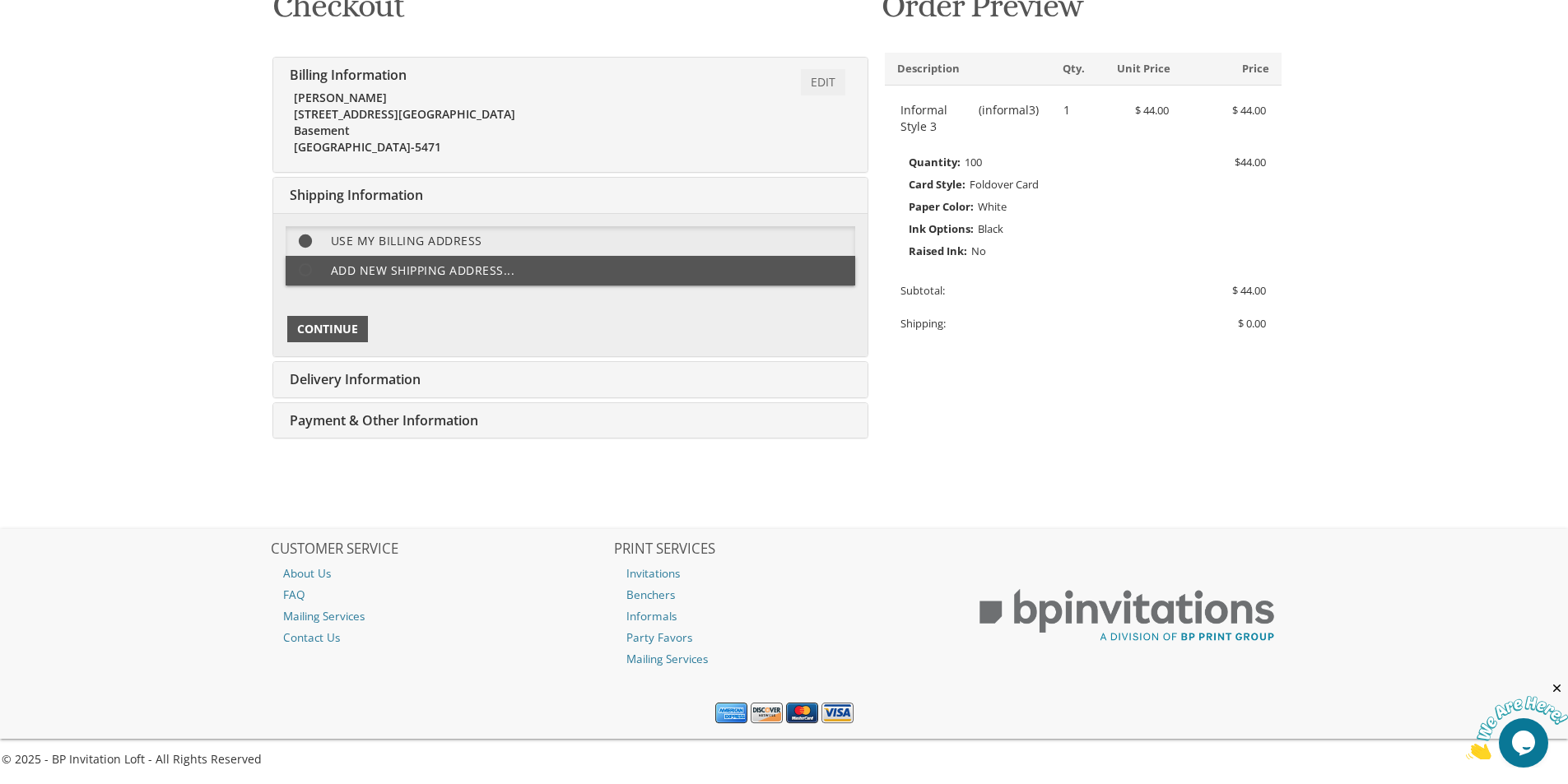
click at [334, 323] on span "Continue" at bounding box center [327, 330] width 61 height 17
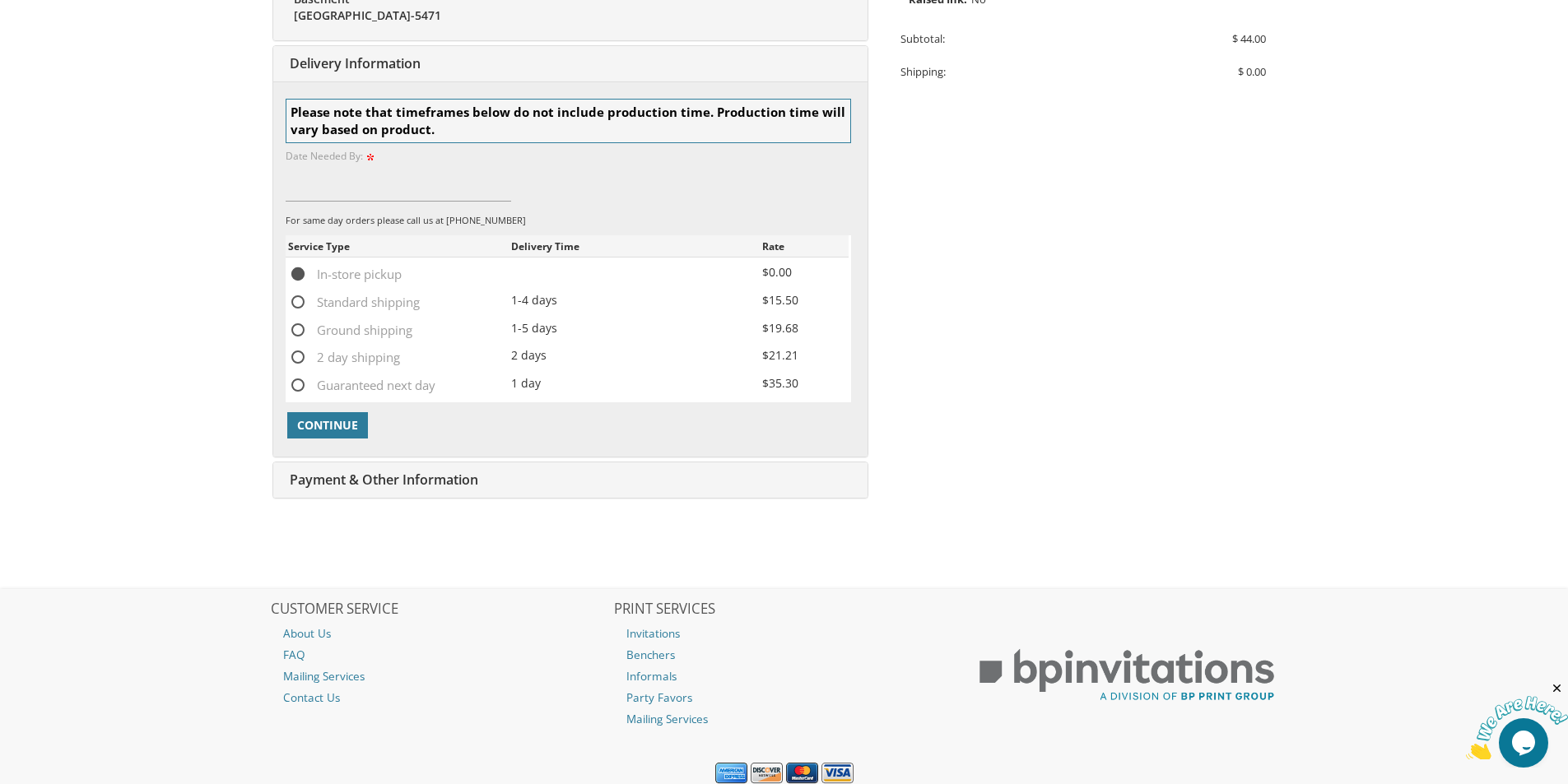
scroll to position [541, 0]
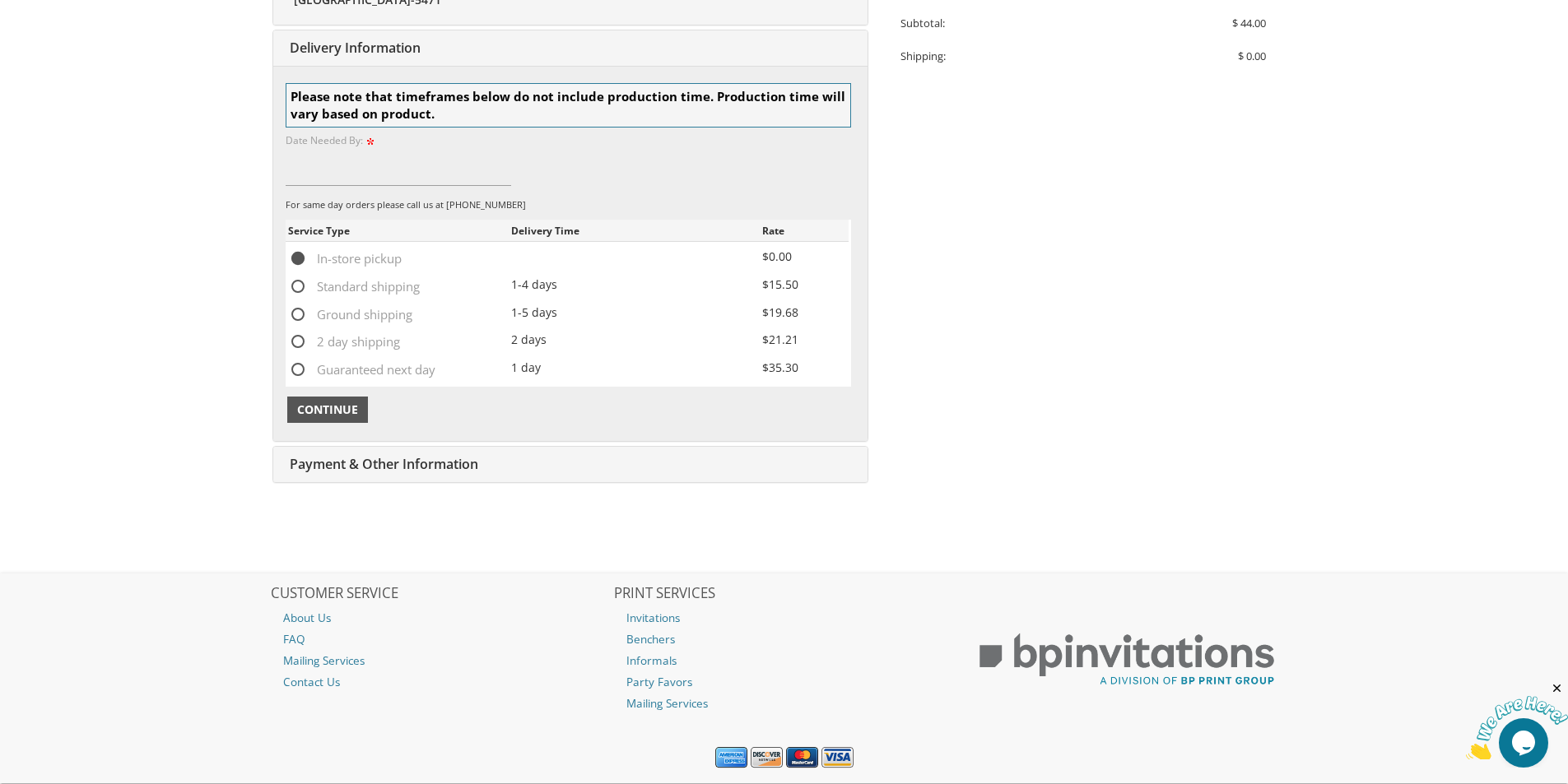
click at [337, 408] on span "Continue" at bounding box center [327, 409] width 61 height 17
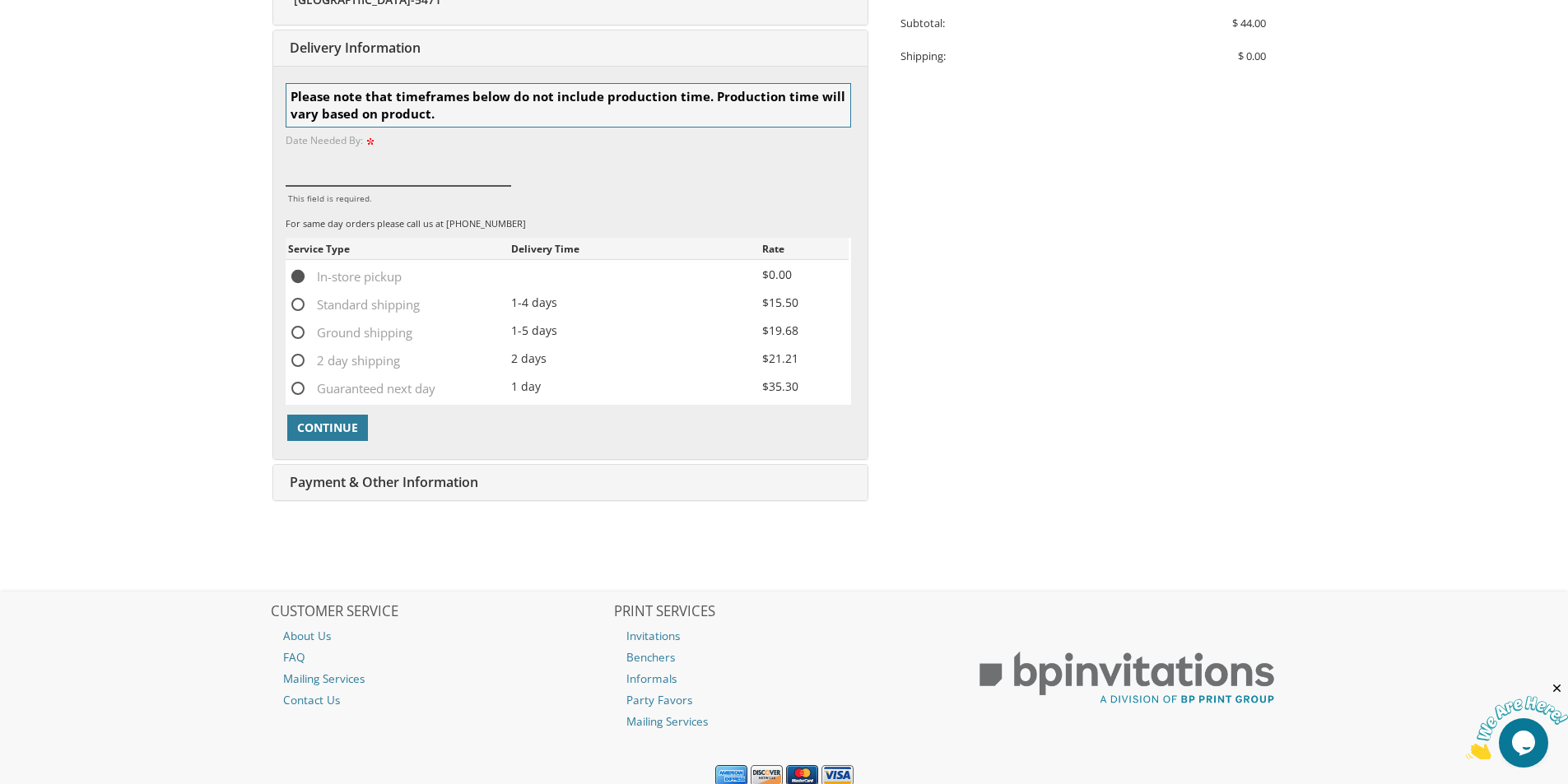
click at [339, 174] on input "This field is required." at bounding box center [398, 167] width 226 height 38
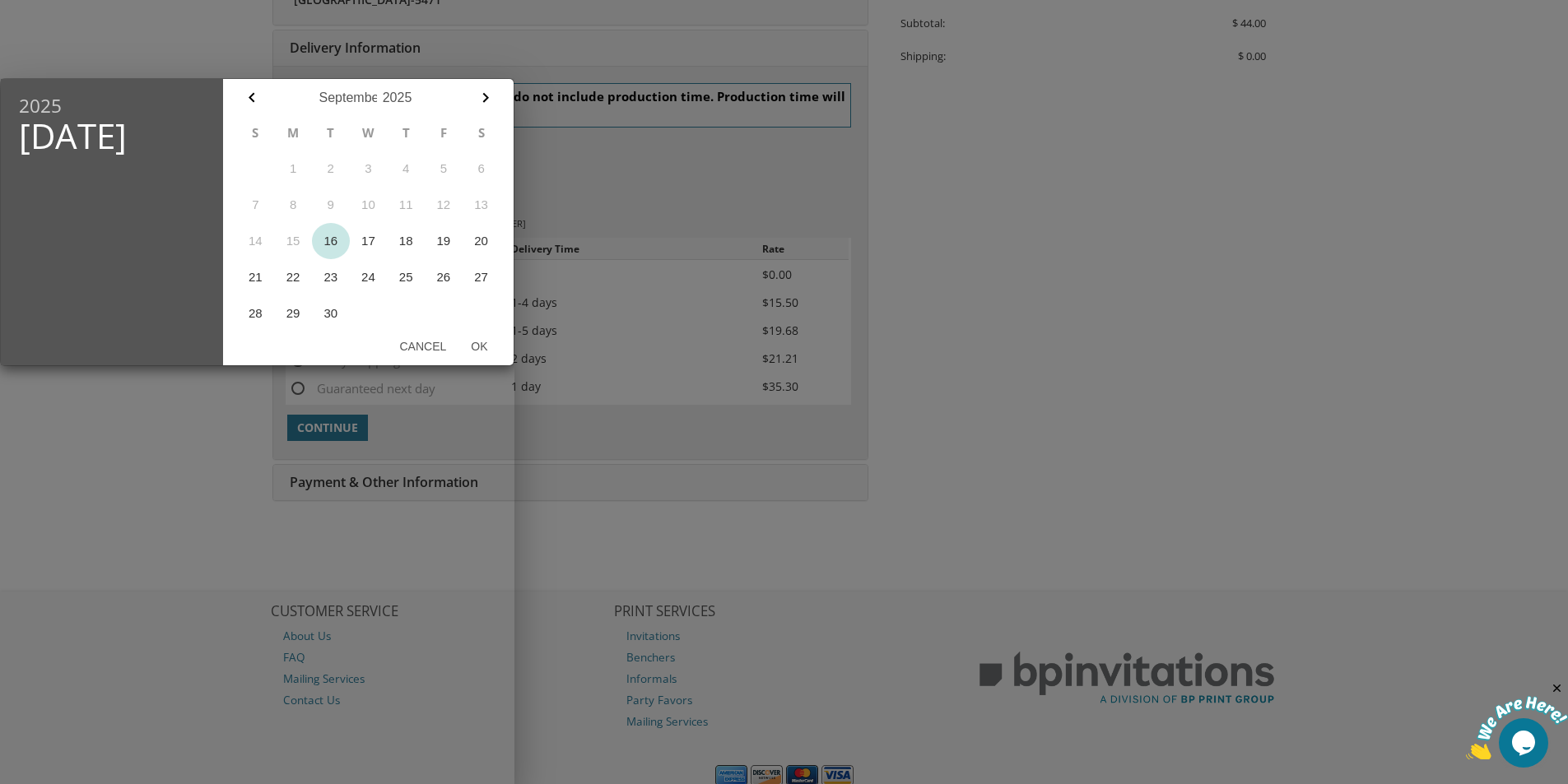
click at [335, 241] on button "16" at bounding box center [331, 240] width 38 height 37
click at [474, 345] on button "Ok" at bounding box center [479, 346] width 41 height 30
type input "Sep 16, 2025"
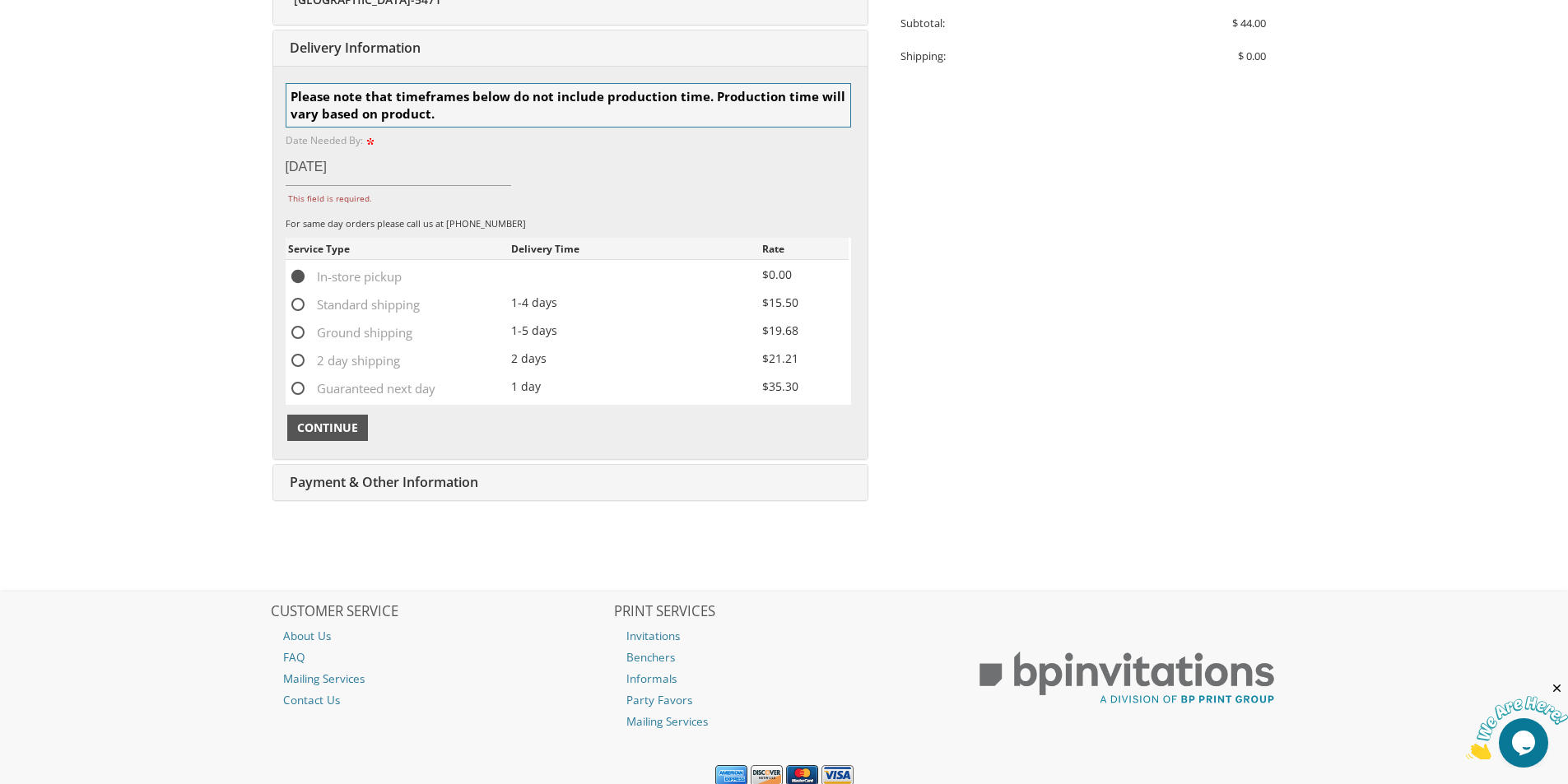
click at [325, 424] on span "Continue" at bounding box center [327, 428] width 61 height 17
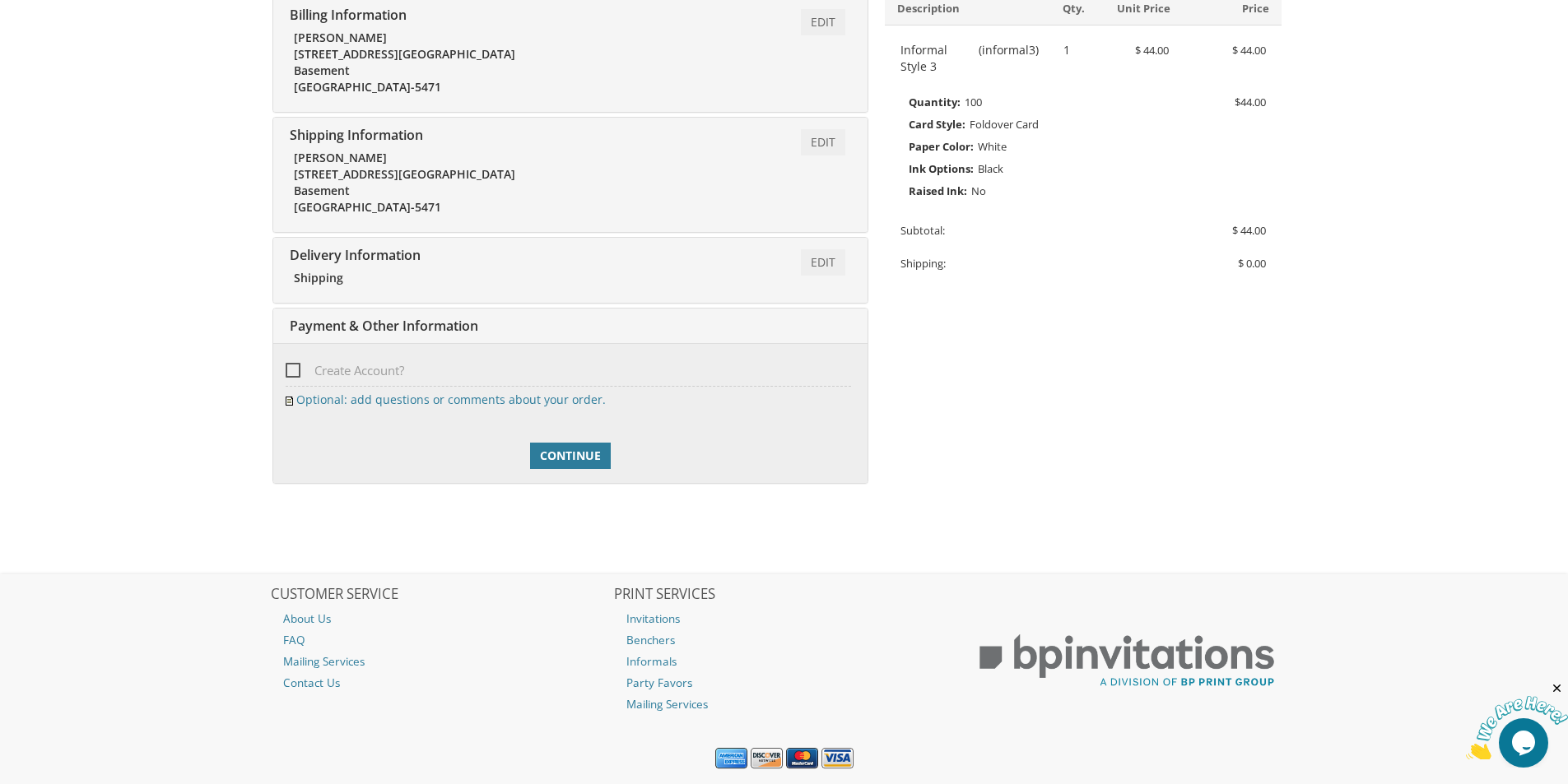
scroll to position [297, 0]
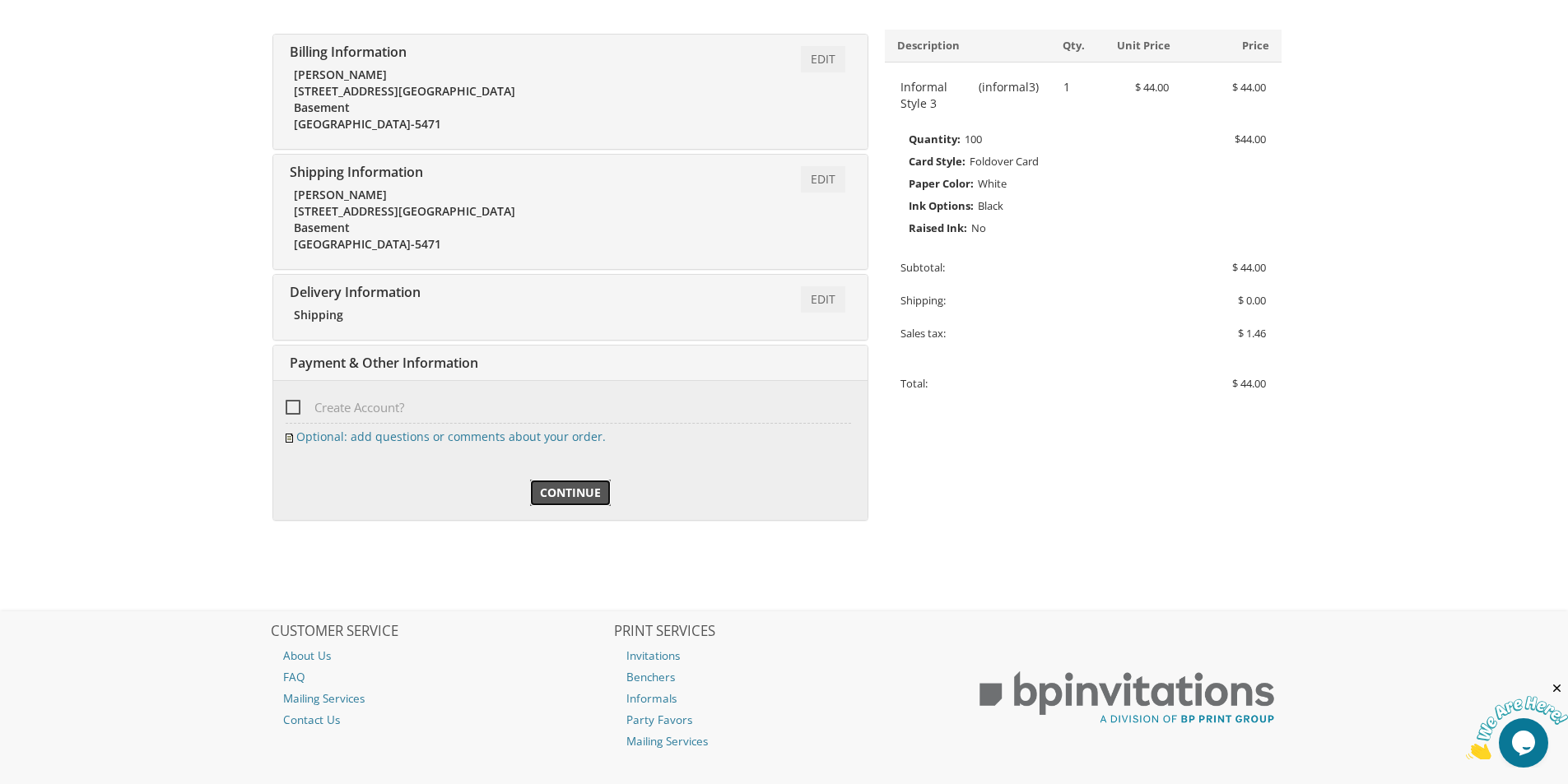
click at [561, 484] on link "Continue" at bounding box center [570, 493] width 81 height 26
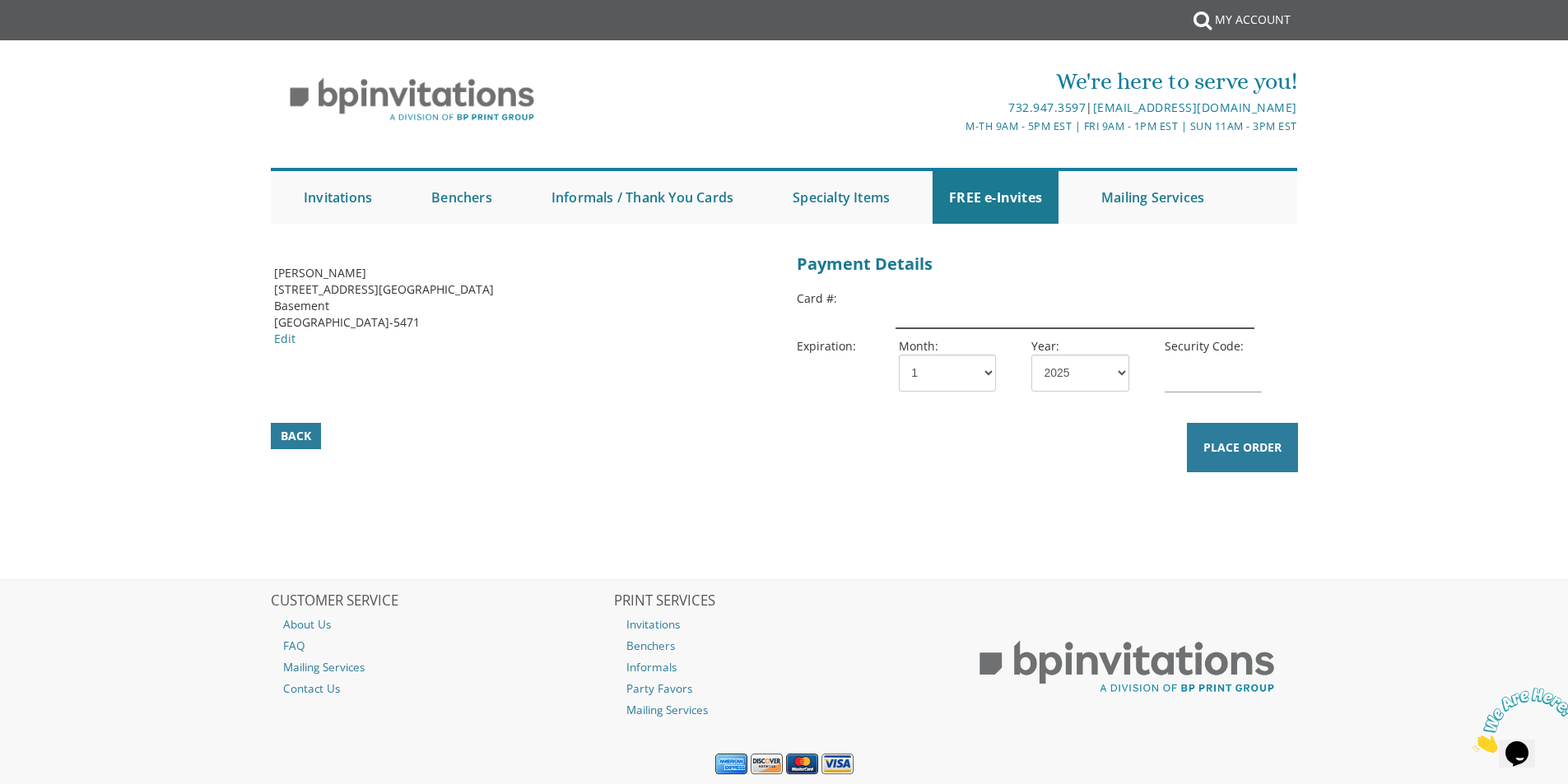
drag, startPoint x: 946, startPoint y: 292, endPoint x: 954, endPoint y: 308, distance: 17.9
click at [947, 292] on input "text" at bounding box center [1074, 309] width 358 height 38
type input "[CREDIT_CARD_NUMBER]"
select select "08"
select select "28"
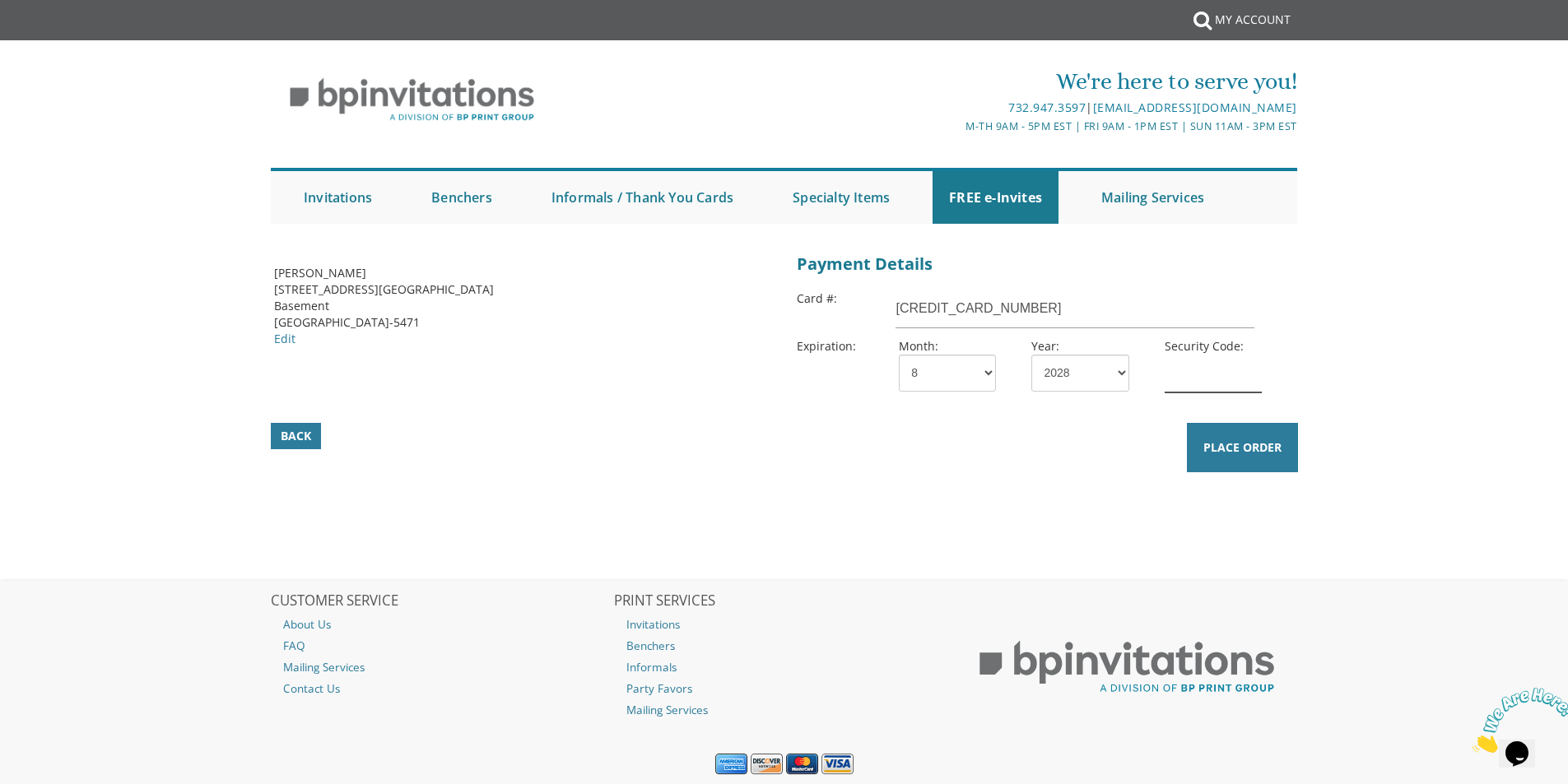
click at [1170, 377] on input "text" at bounding box center [1212, 374] width 97 height 38
type input "899"
click at [1276, 458] on button "Place Order" at bounding box center [1242, 447] width 111 height 50
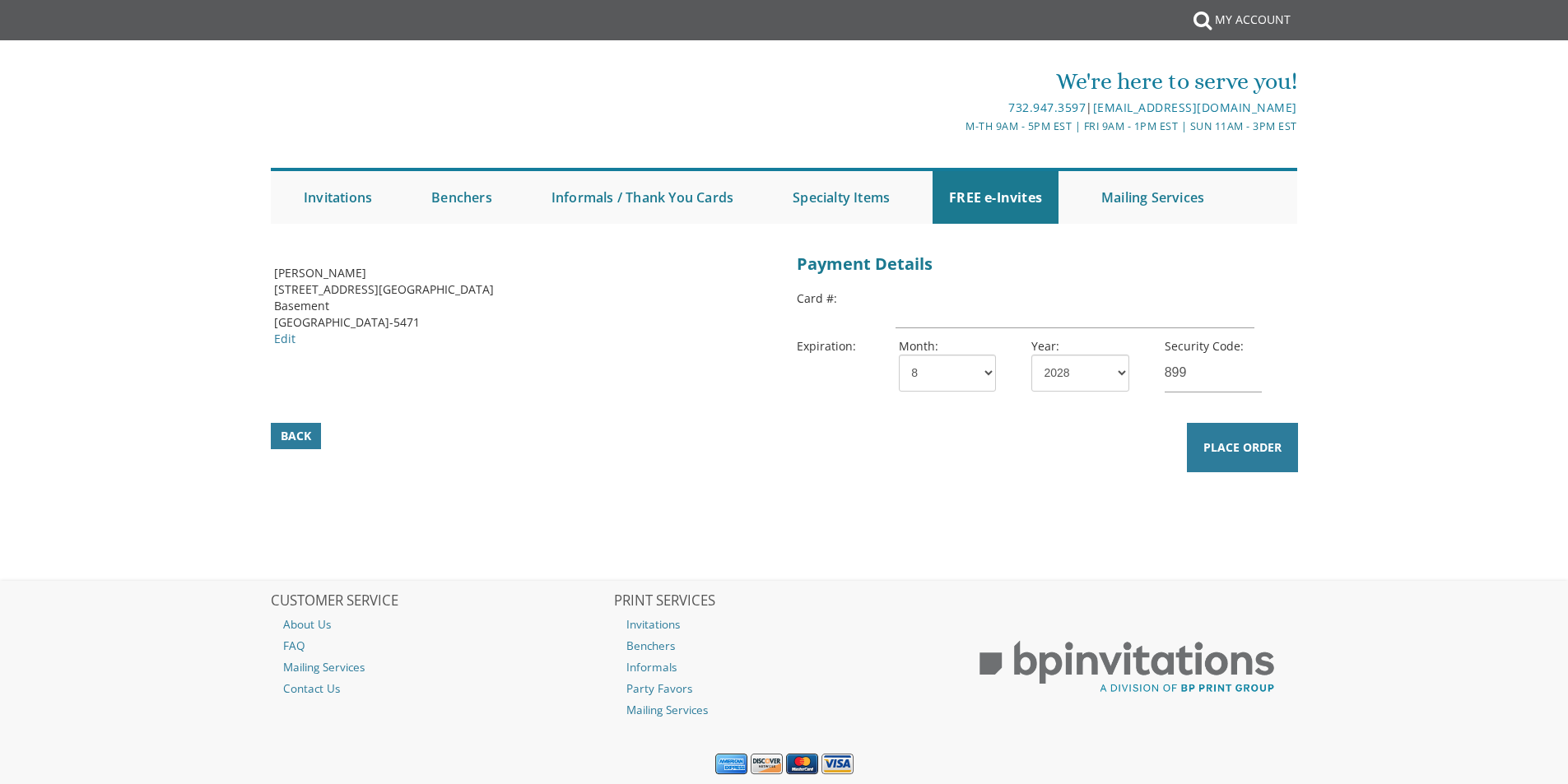
select select "08"
select select "28"
